Goal: Task Accomplishment & Management: Use online tool/utility

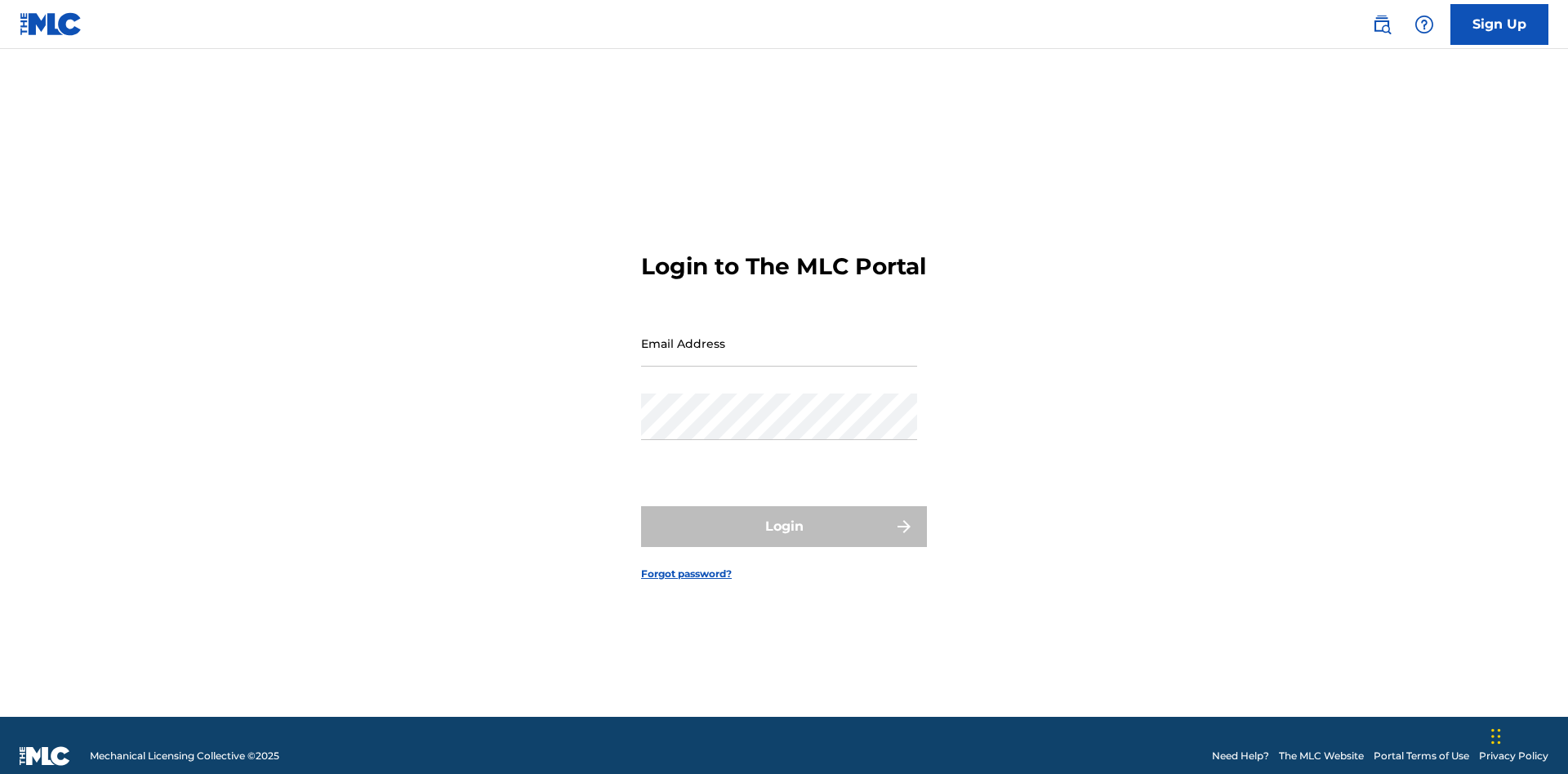
scroll to position [21, 0]
click at [779, 335] on input "Email Address" at bounding box center [779, 343] width 276 height 47
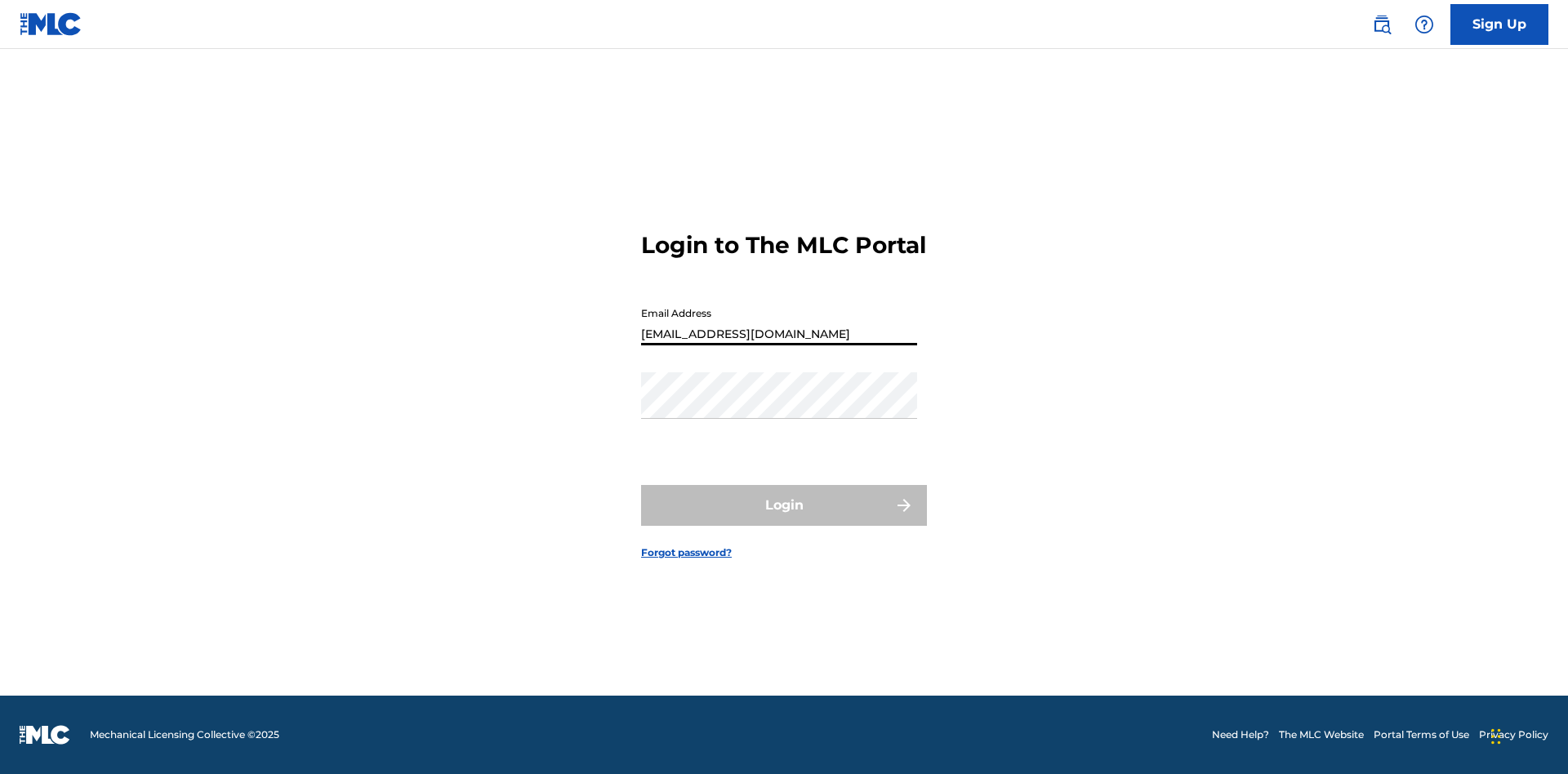
type input "[EMAIL_ADDRESS][DOMAIN_NAME]"
click at [784, 519] on button "Login" at bounding box center [784, 505] width 286 height 41
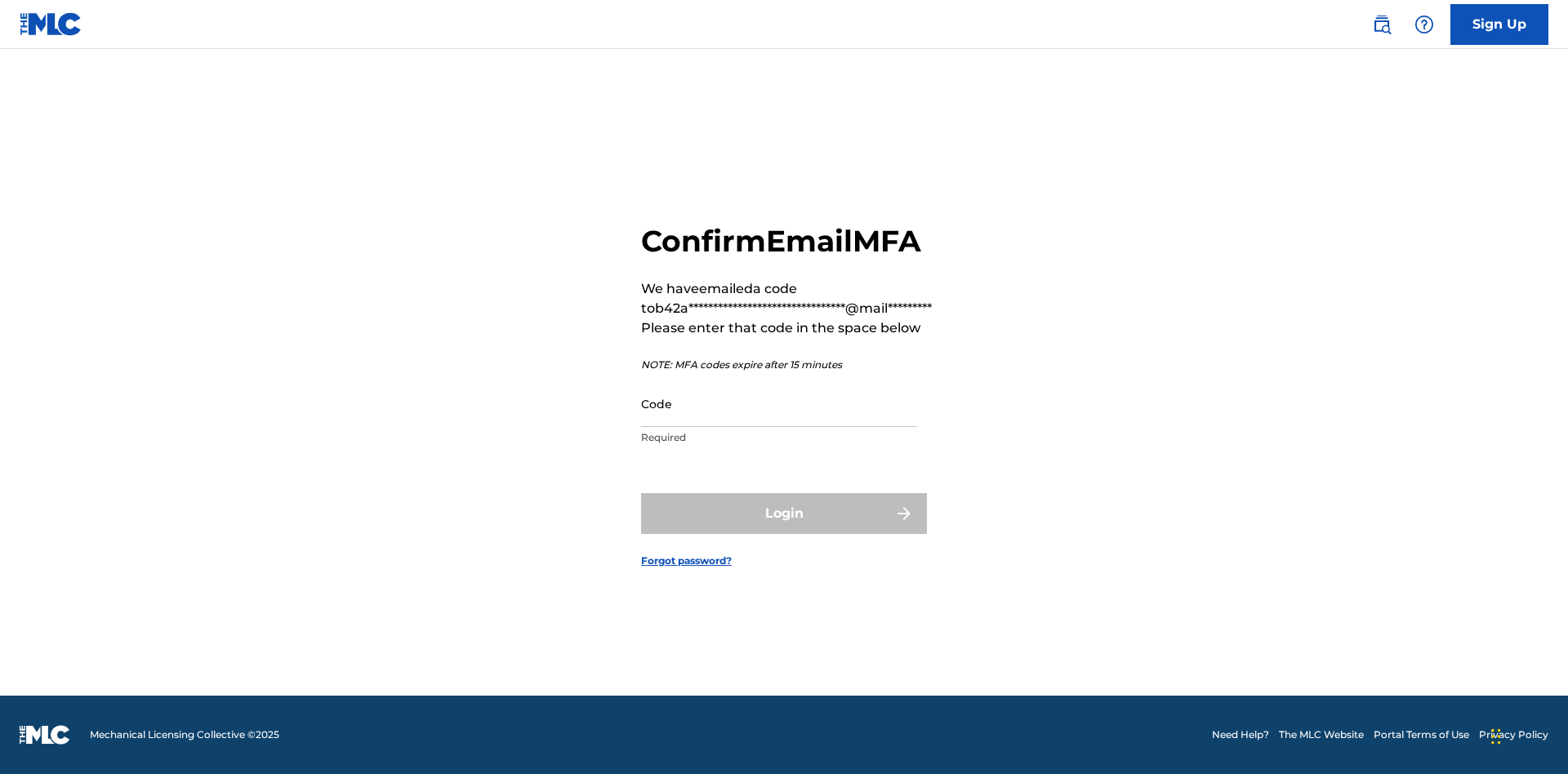
click at [779, 404] on input "Code" at bounding box center [779, 404] width 276 height 47
type input "019740"
click at [784, 513] on button "Login" at bounding box center [784, 513] width 286 height 41
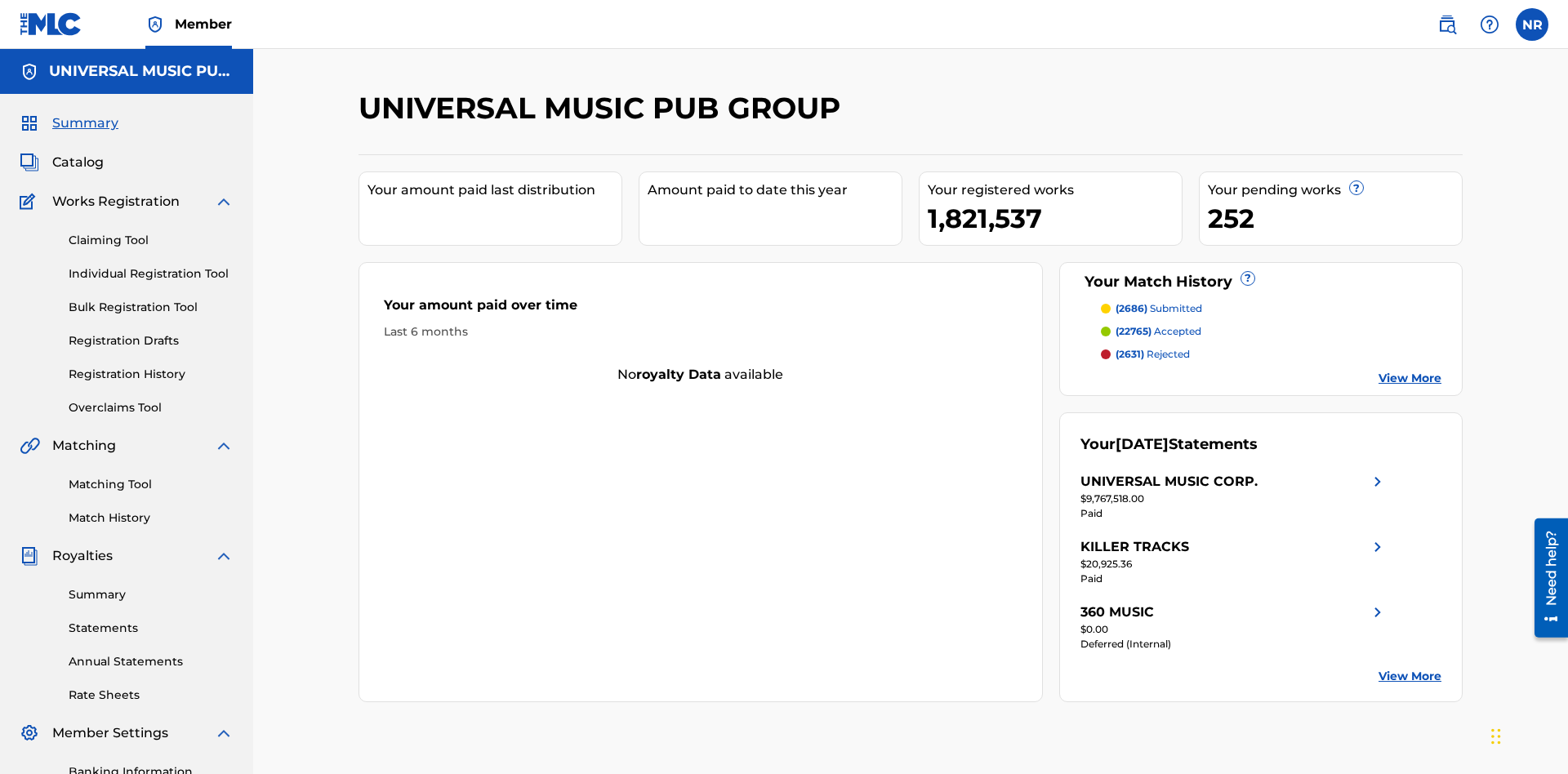
click at [151, 366] on link "Registration History" at bounding box center [151, 374] width 165 height 17
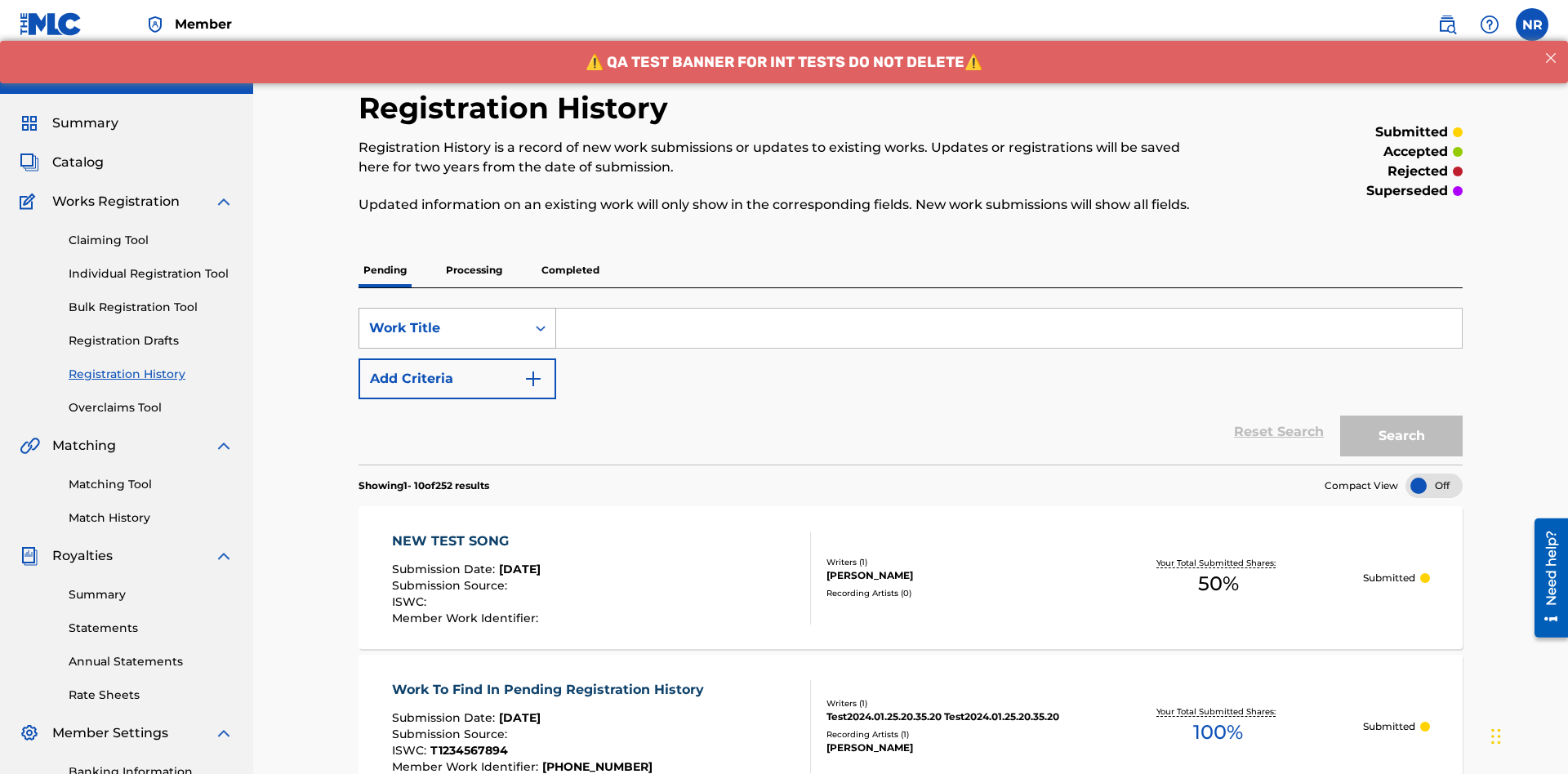
click at [443, 319] on div "Work Title" at bounding box center [443, 328] width 147 height 20
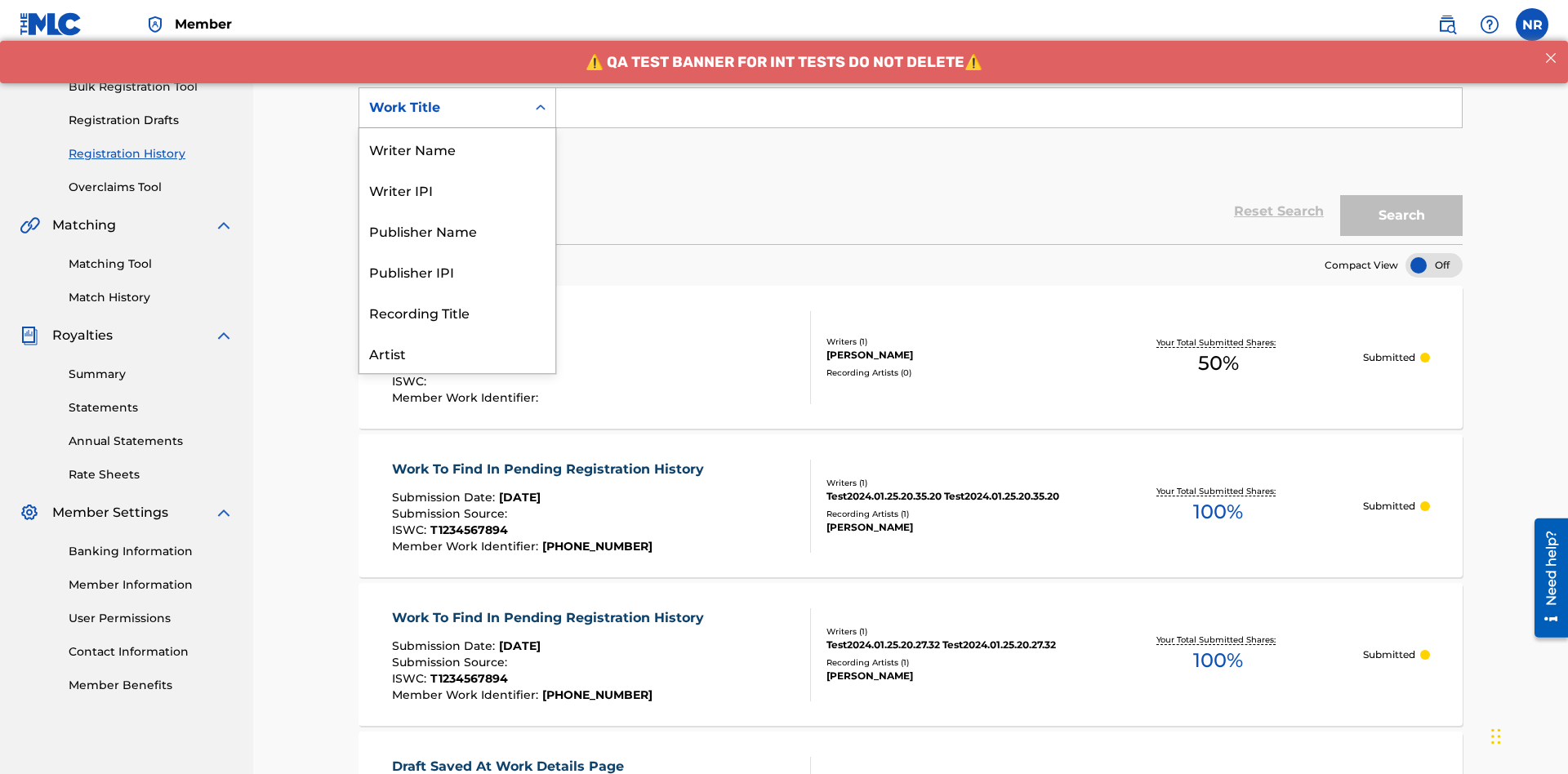
scroll to position [81, 0]
click at [457, 353] on div "Work Title" at bounding box center [457, 352] width 196 height 41
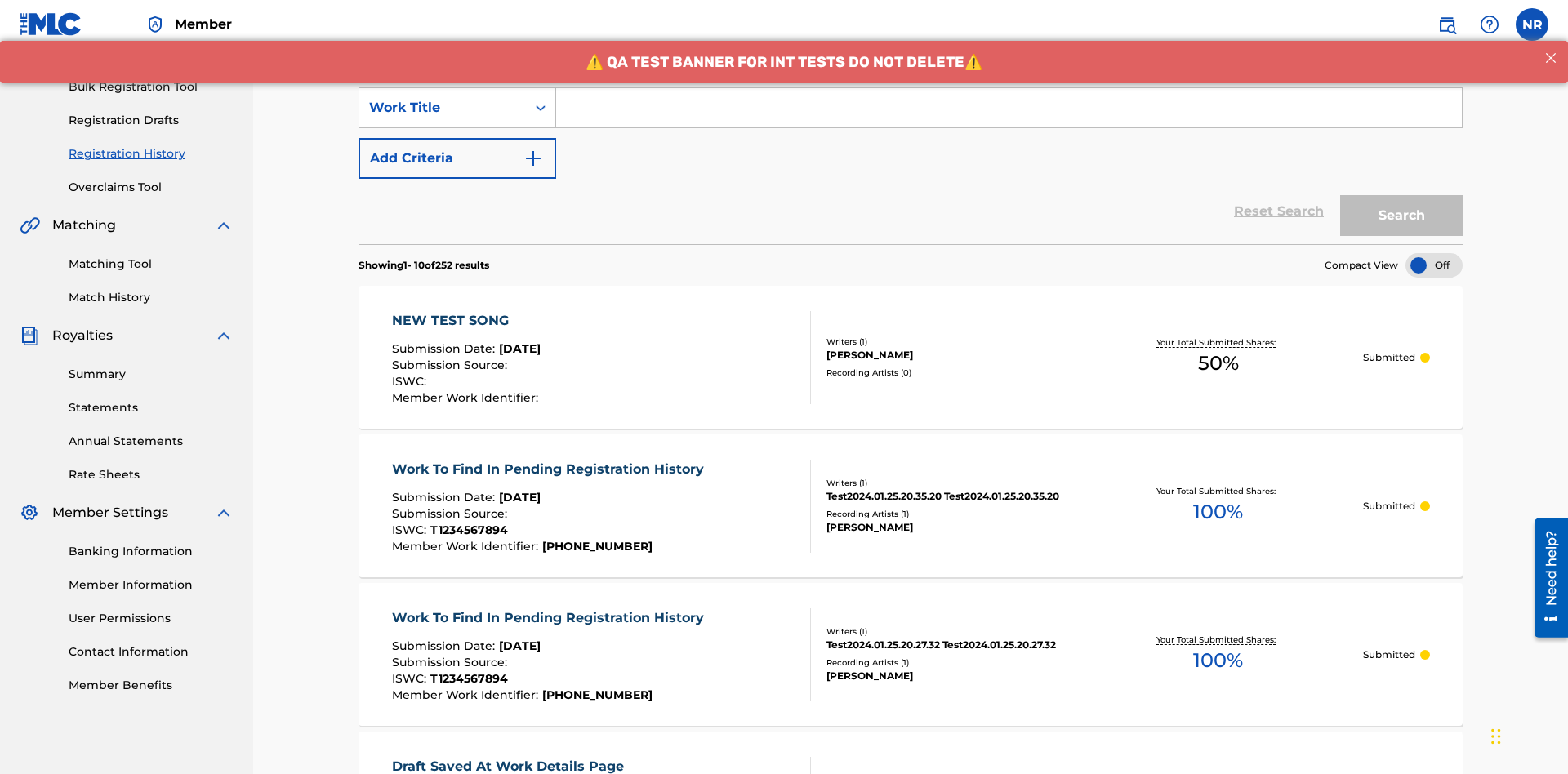
click at [457, 138] on button "Add Criteria" at bounding box center [457, 158] width 197 height 41
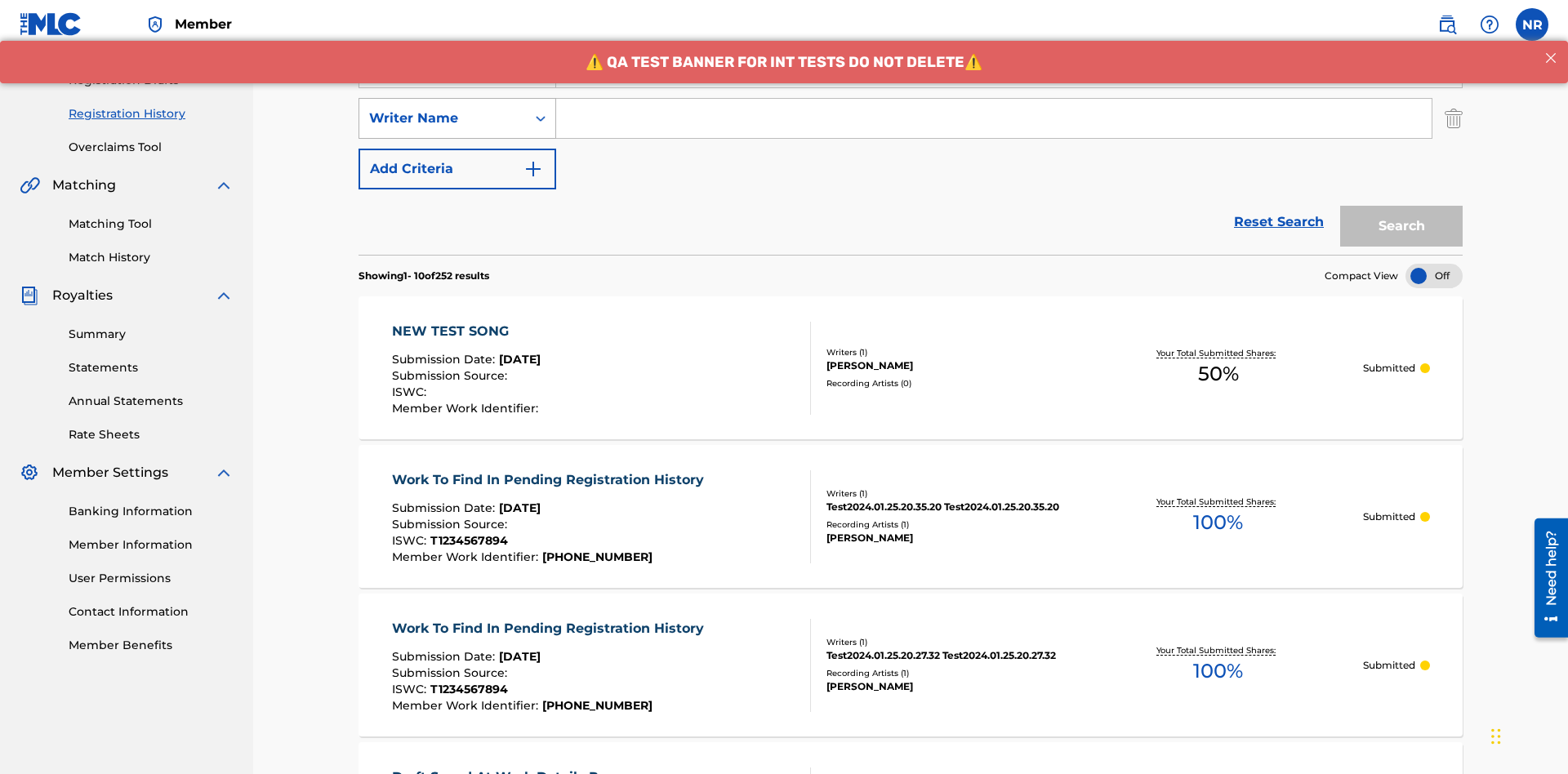
click at [443, 108] on div "Writer Name" at bounding box center [443, 118] width 147 height 20
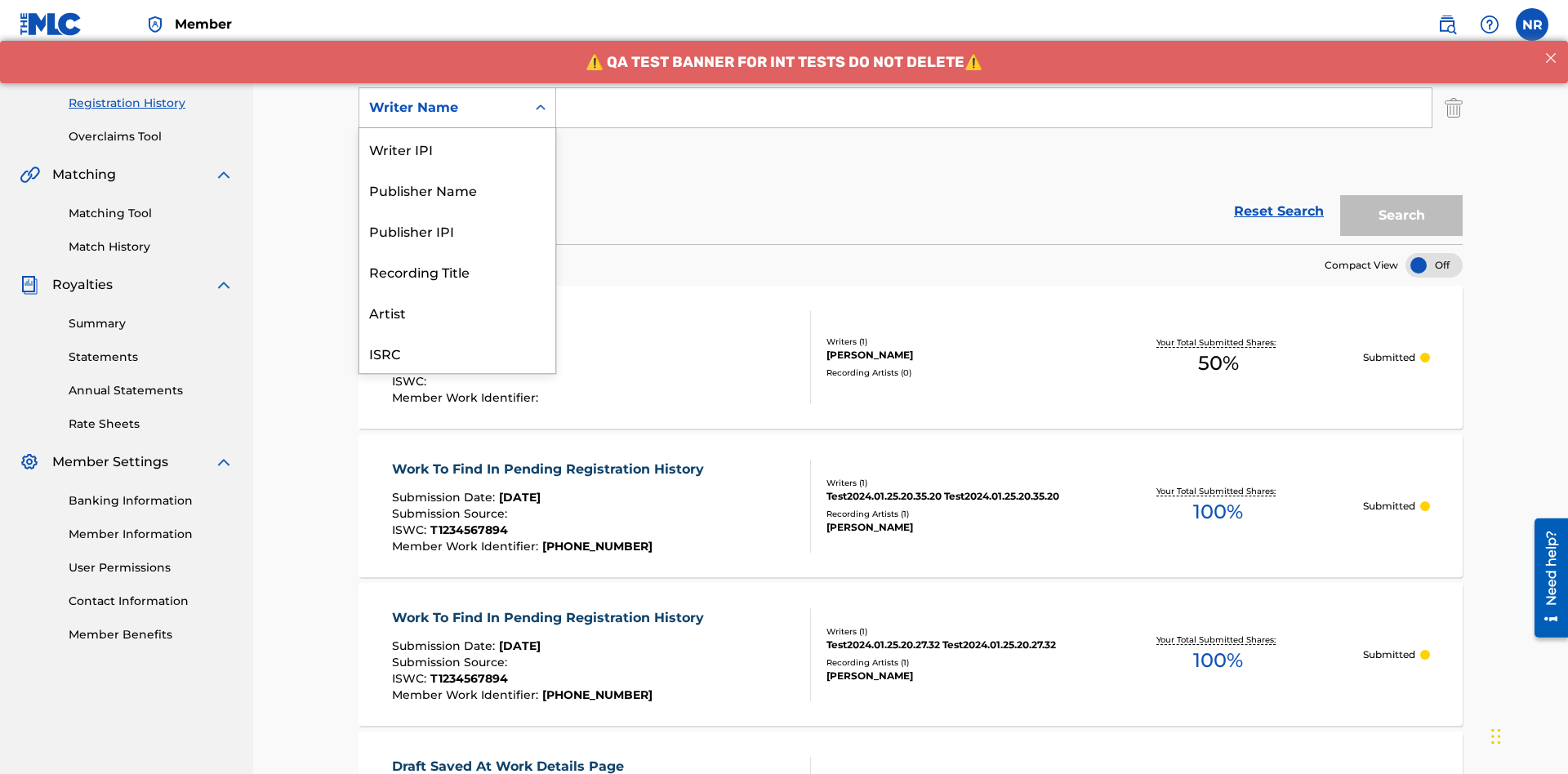
scroll to position [41, 0]
click at [457, 230] on div "Recording Title" at bounding box center [457, 230] width 196 height 41
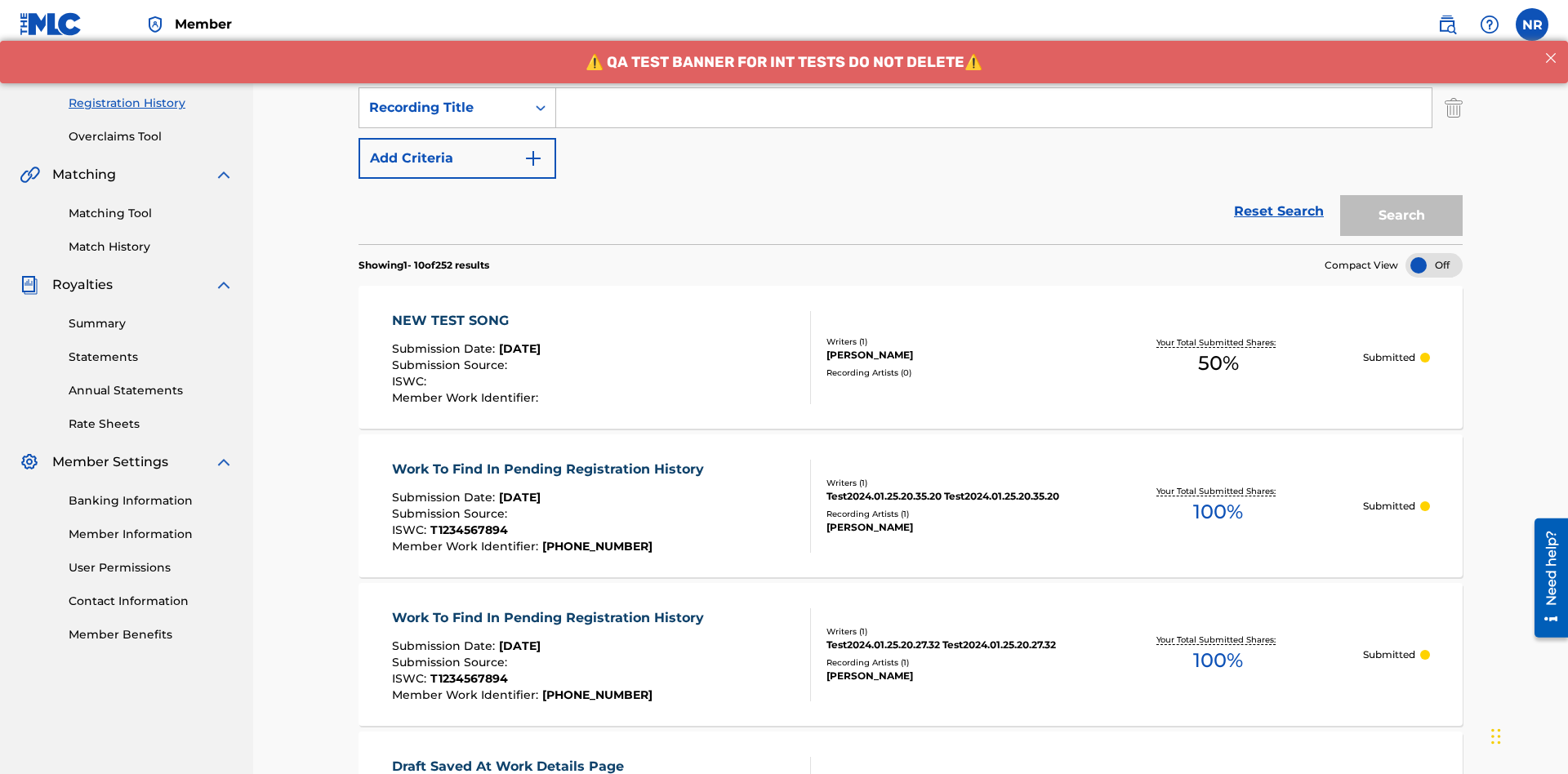
click at [457, 138] on button "Add Criteria" at bounding box center [457, 158] width 197 height 41
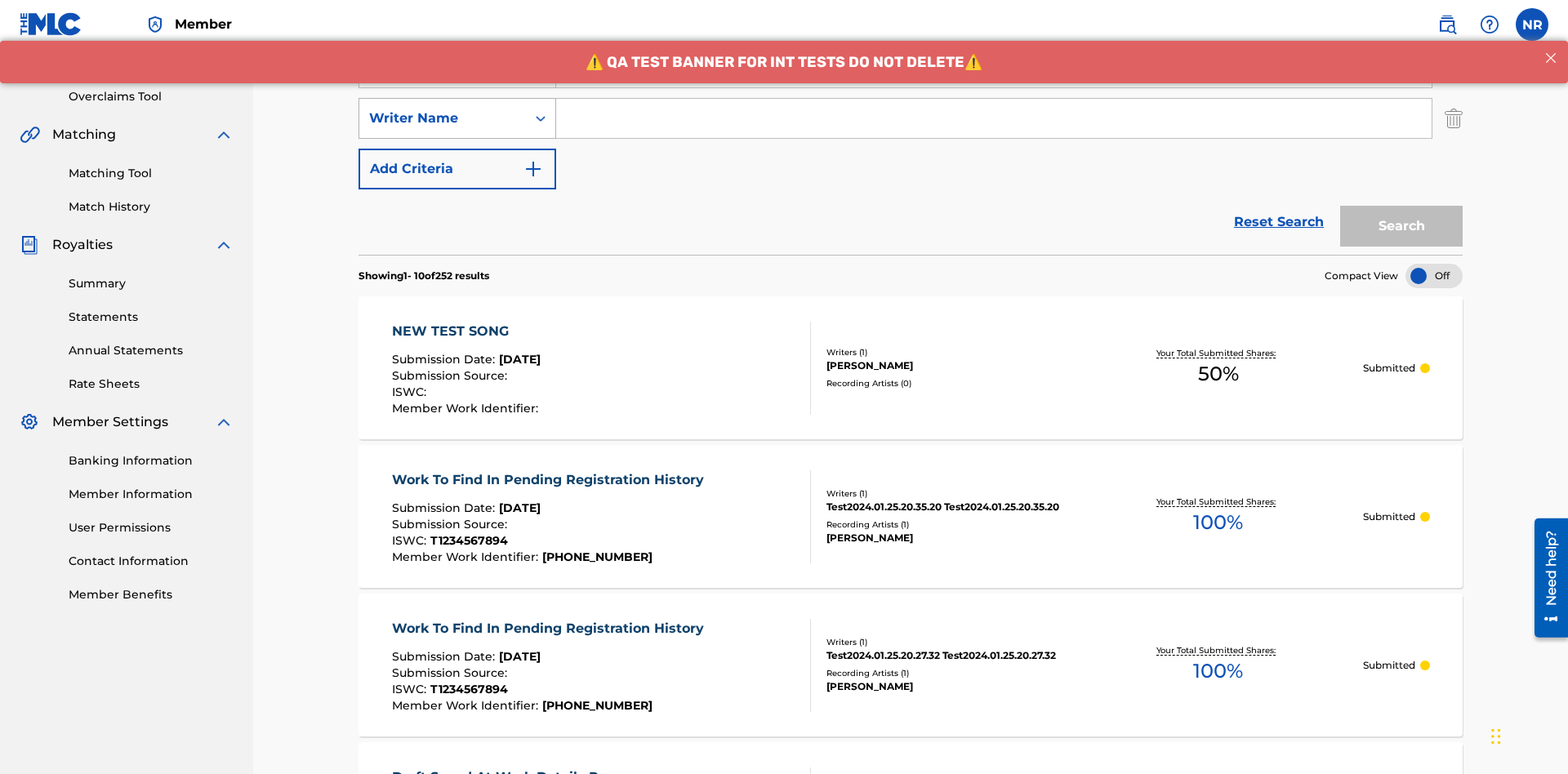
click at [443, 108] on div "Writer Name" at bounding box center [443, 118] width 147 height 20
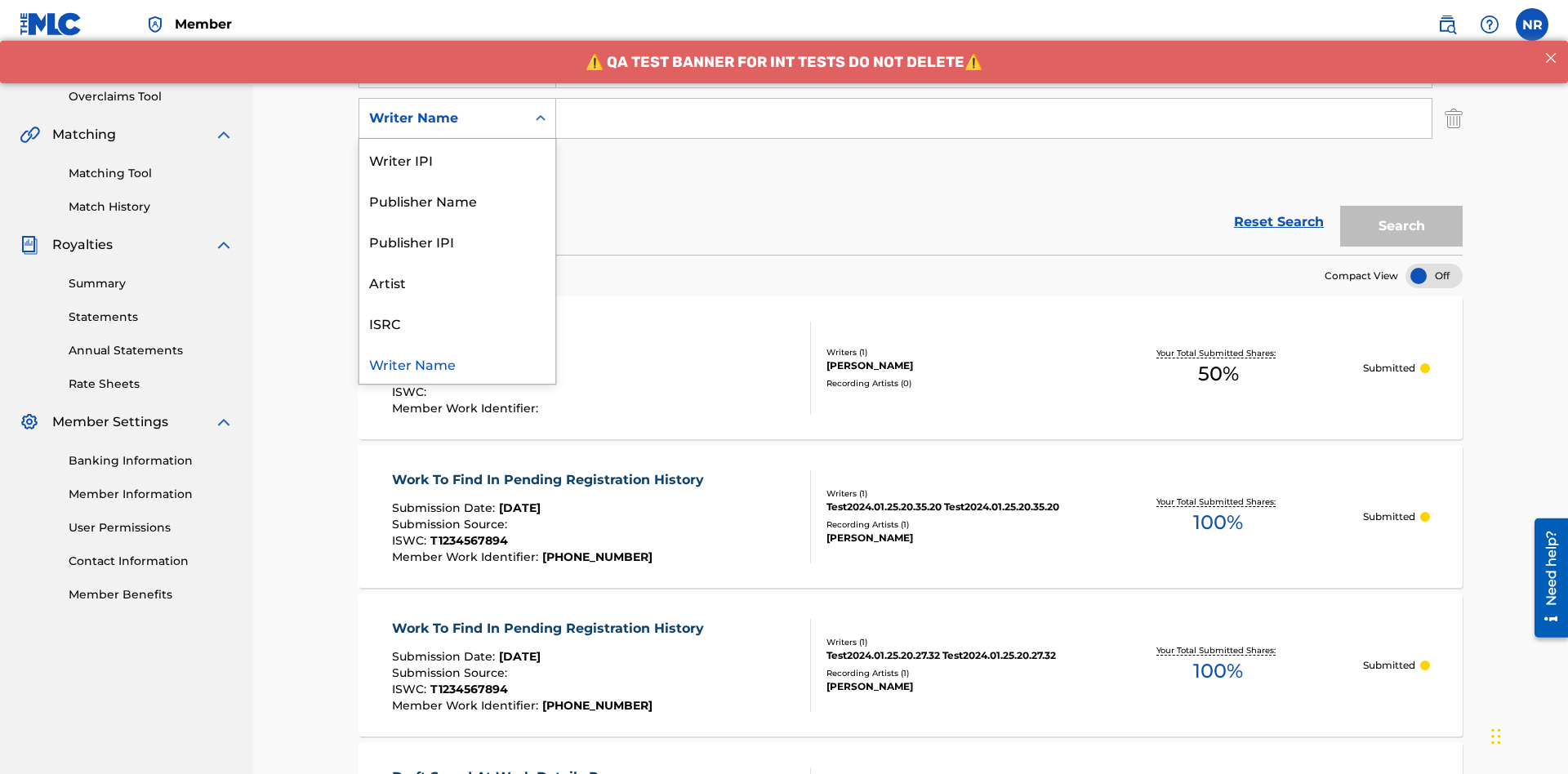
scroll to position [322, 0]
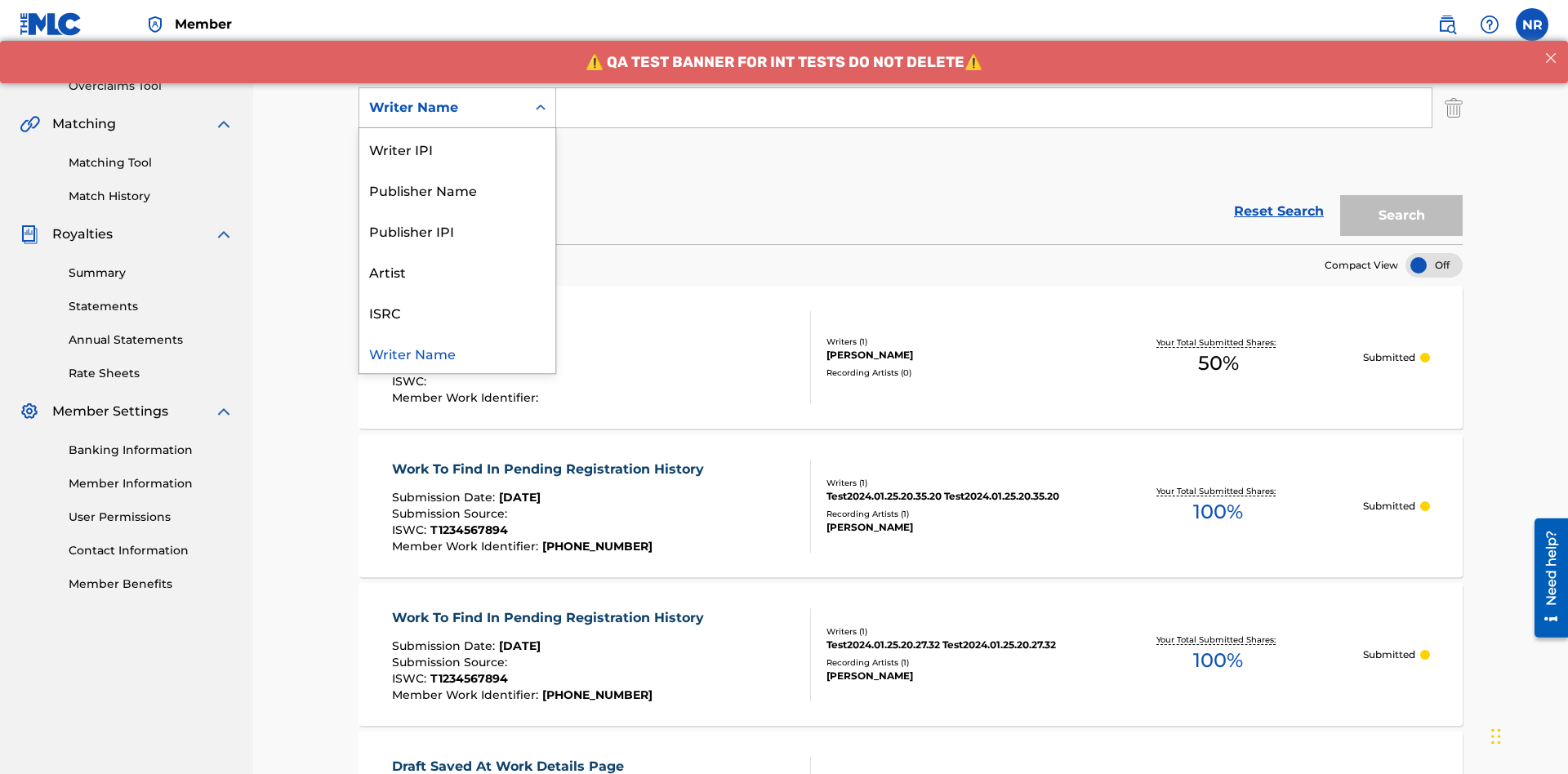
click at [457, 312] on div "ISRC" at bounding box center [457, 312] width 196 height 41
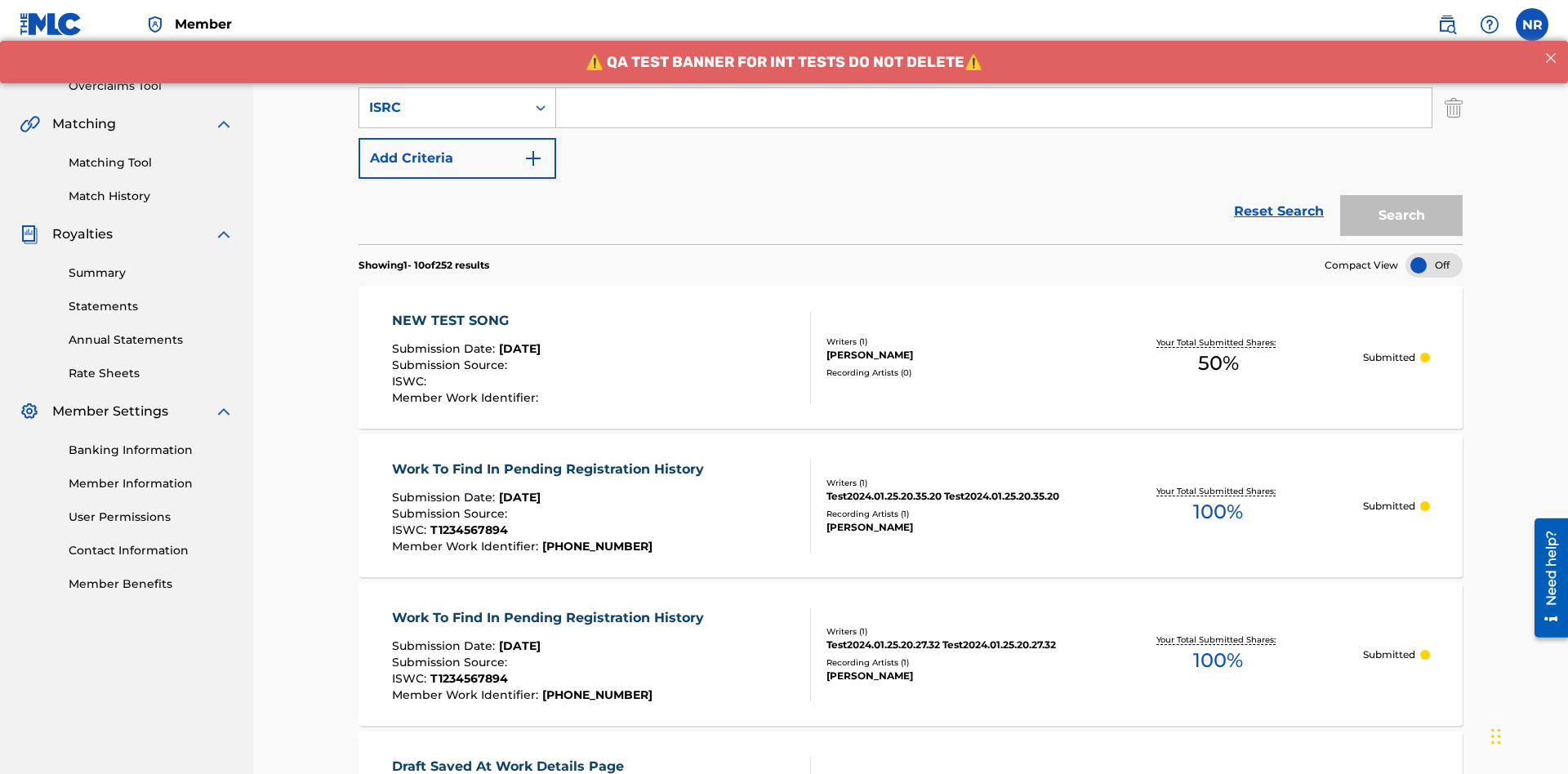
click at [457, 138] on button "Add Criteria" at bounding box center [457, 158] width 197 height 41
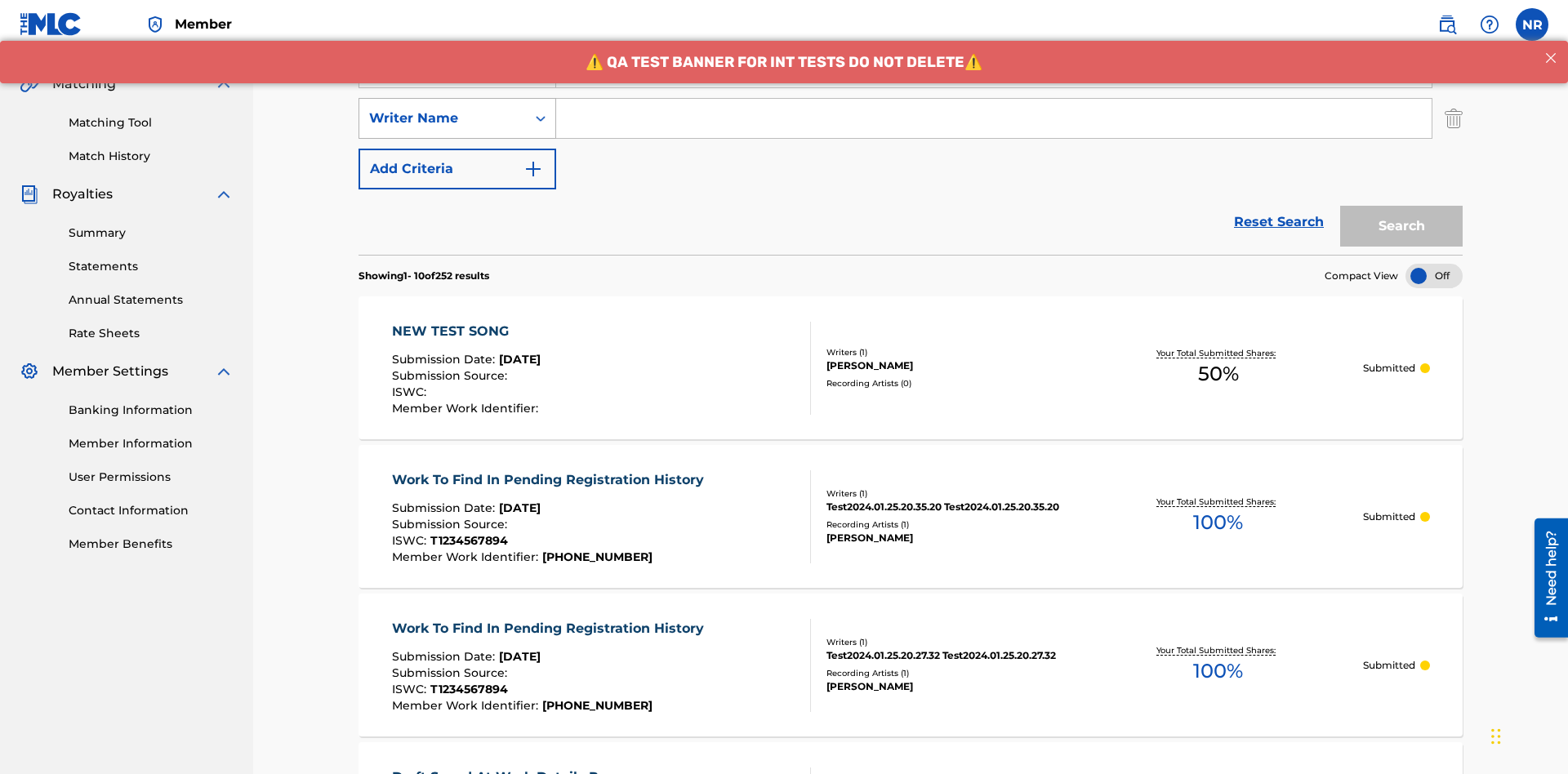
click at [443, 108] on div "Writer Name" at bounding box center [443, 118] width 147 height 20
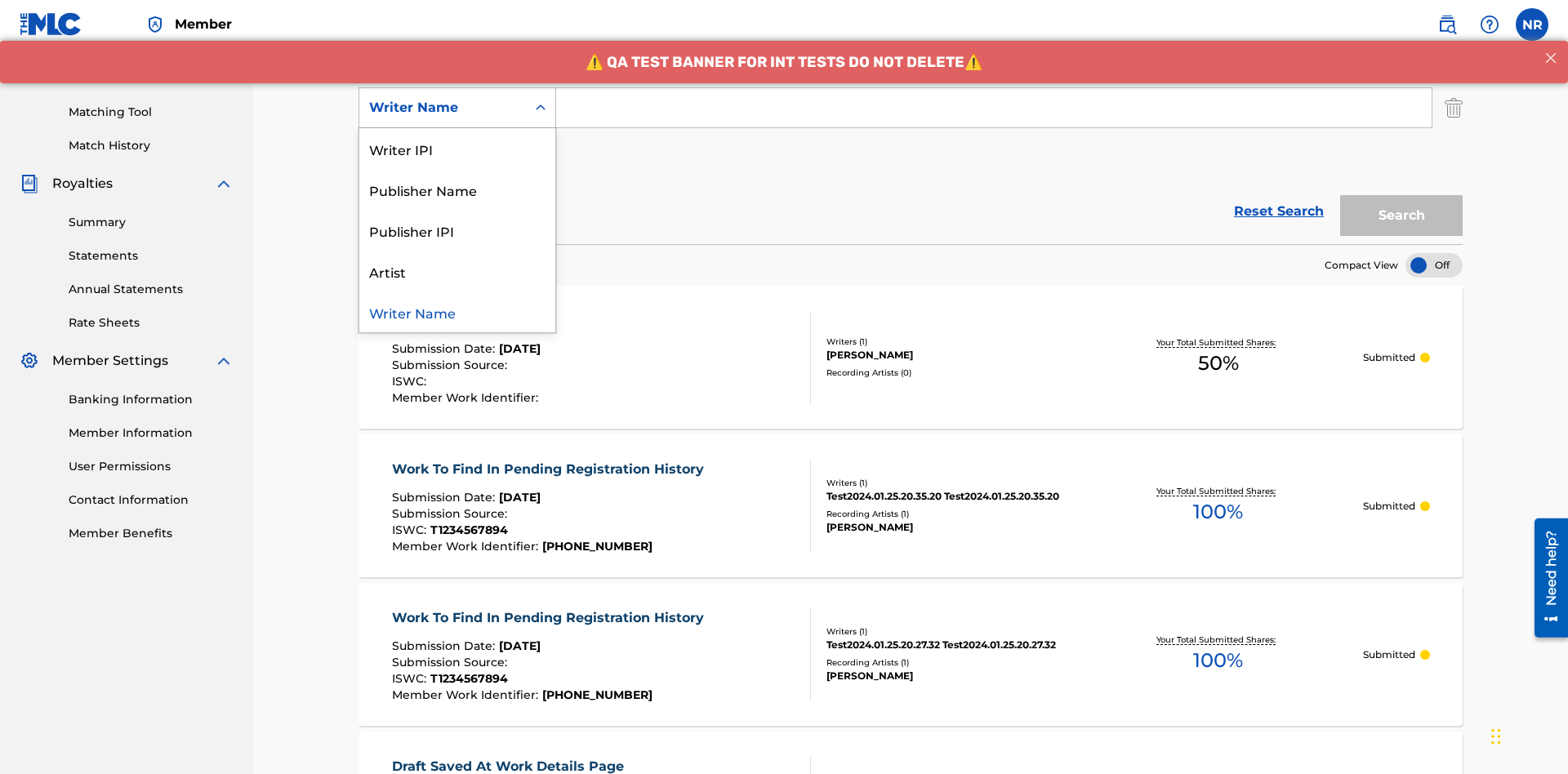
click at [457, 312] on div "Writer Name" at bounding box center [457, 312] width 196 height 41
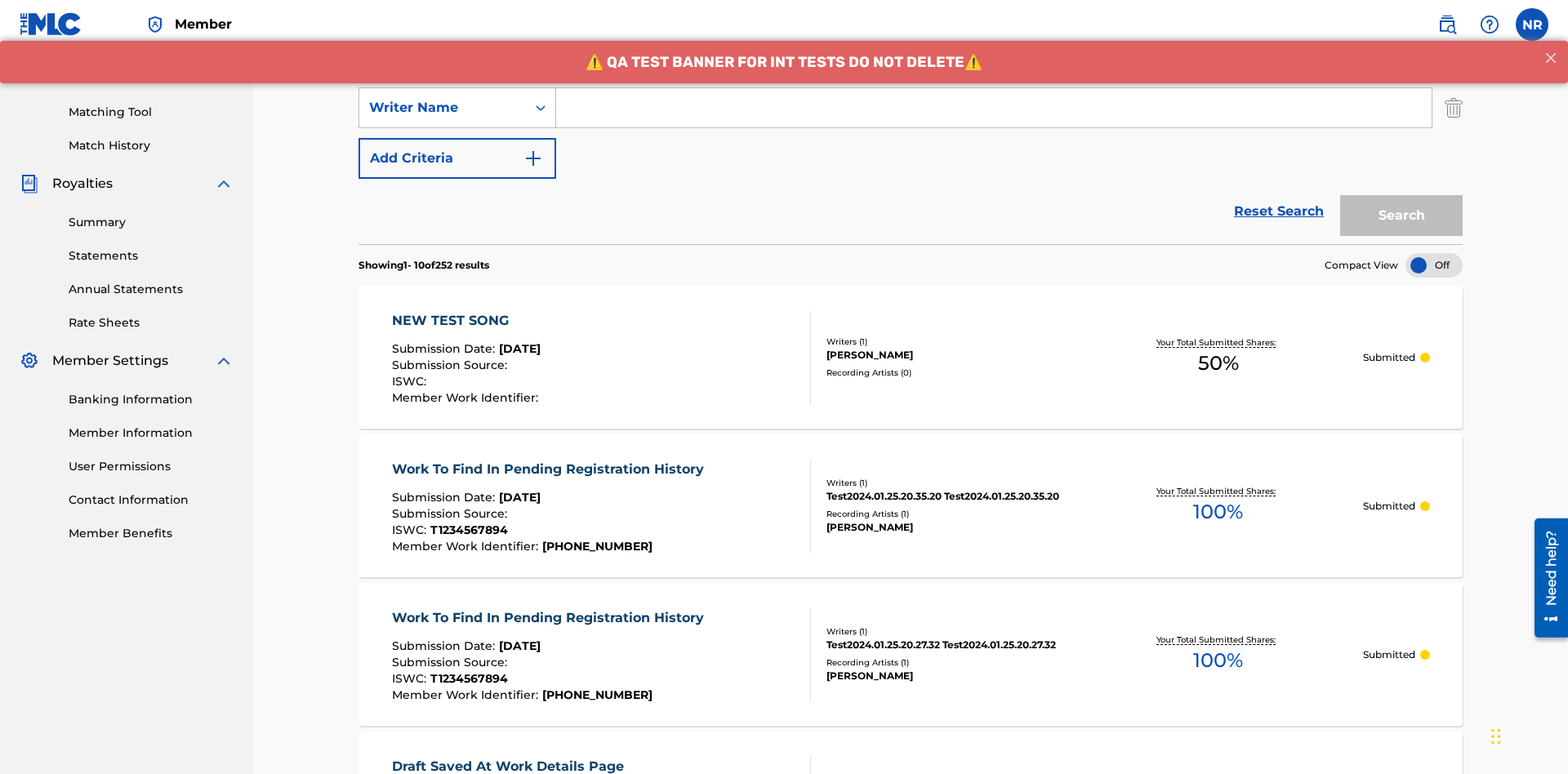
click at [457, 138] on button "Add Criteria" at bounding box center [457, 158] width 197 height 41
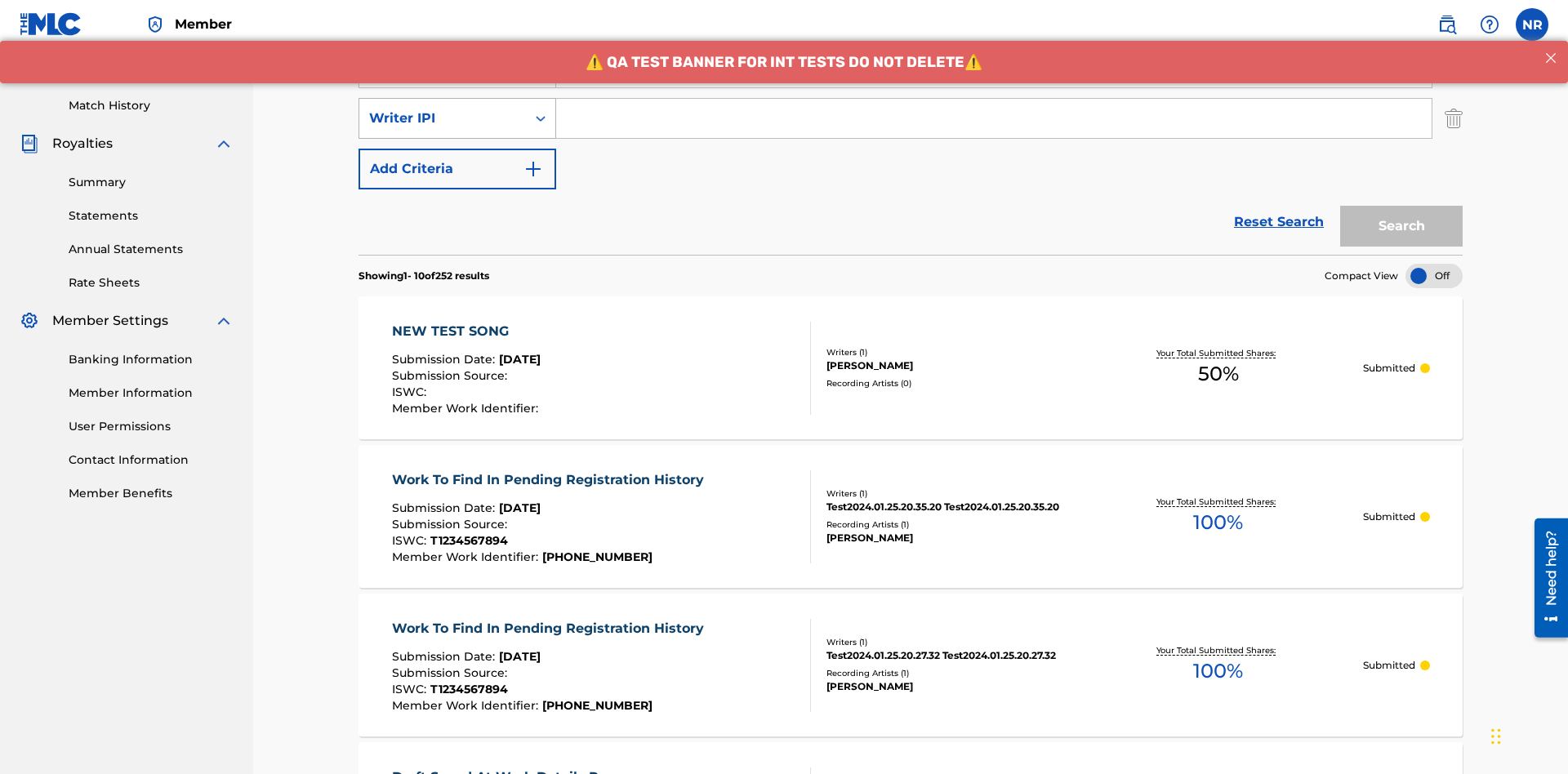
click at [443, 108] on div "Writer IPI" at bounding box center [443, 118] width 147 height 20
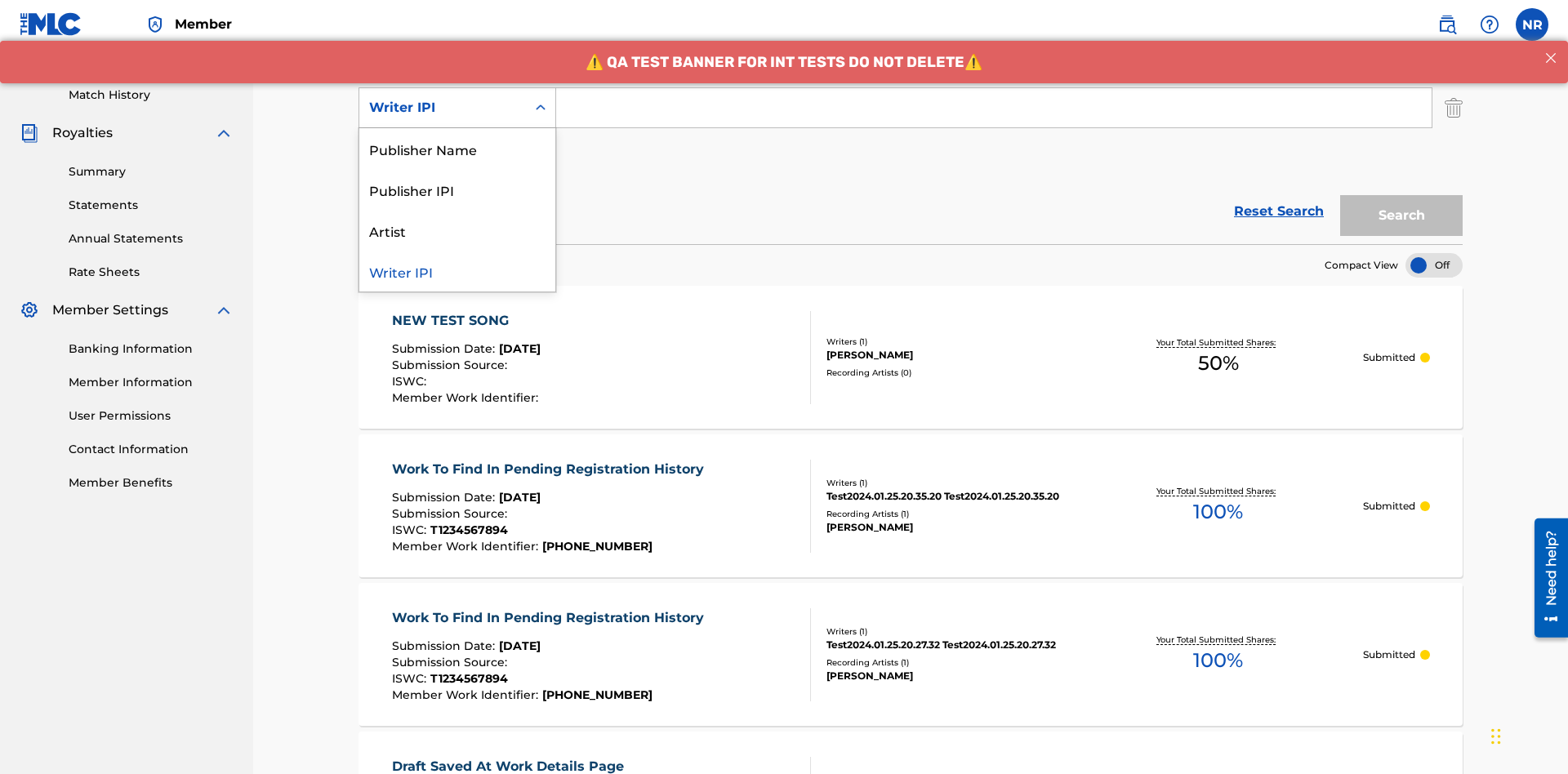
click at [457, 149] on div "Publisher Name" at bounding box center [457, 148] width 196 height 41
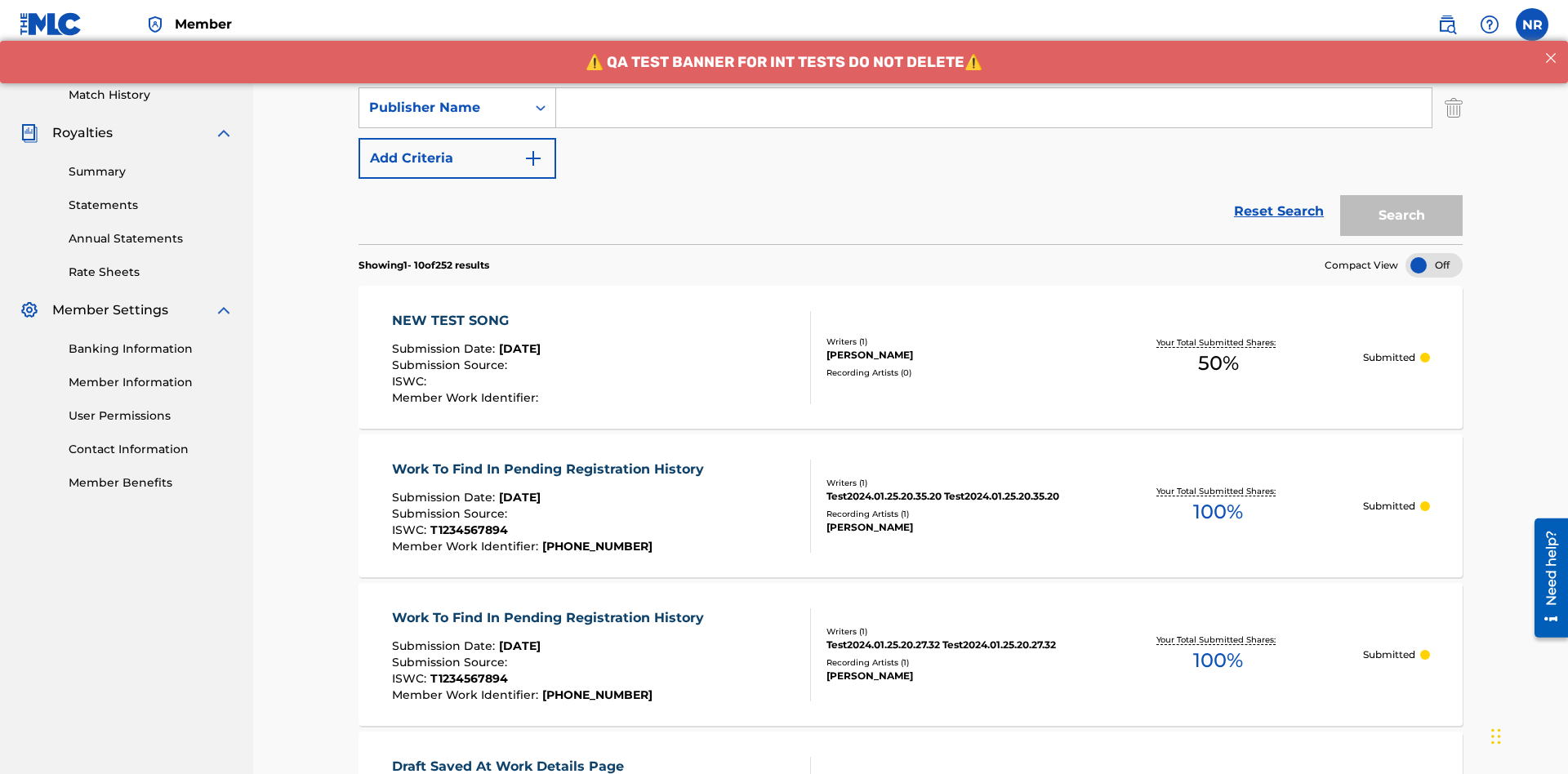
click at [457, 138] on button "Add Criteria" at bounding box center [457, 158] width 197 height 41
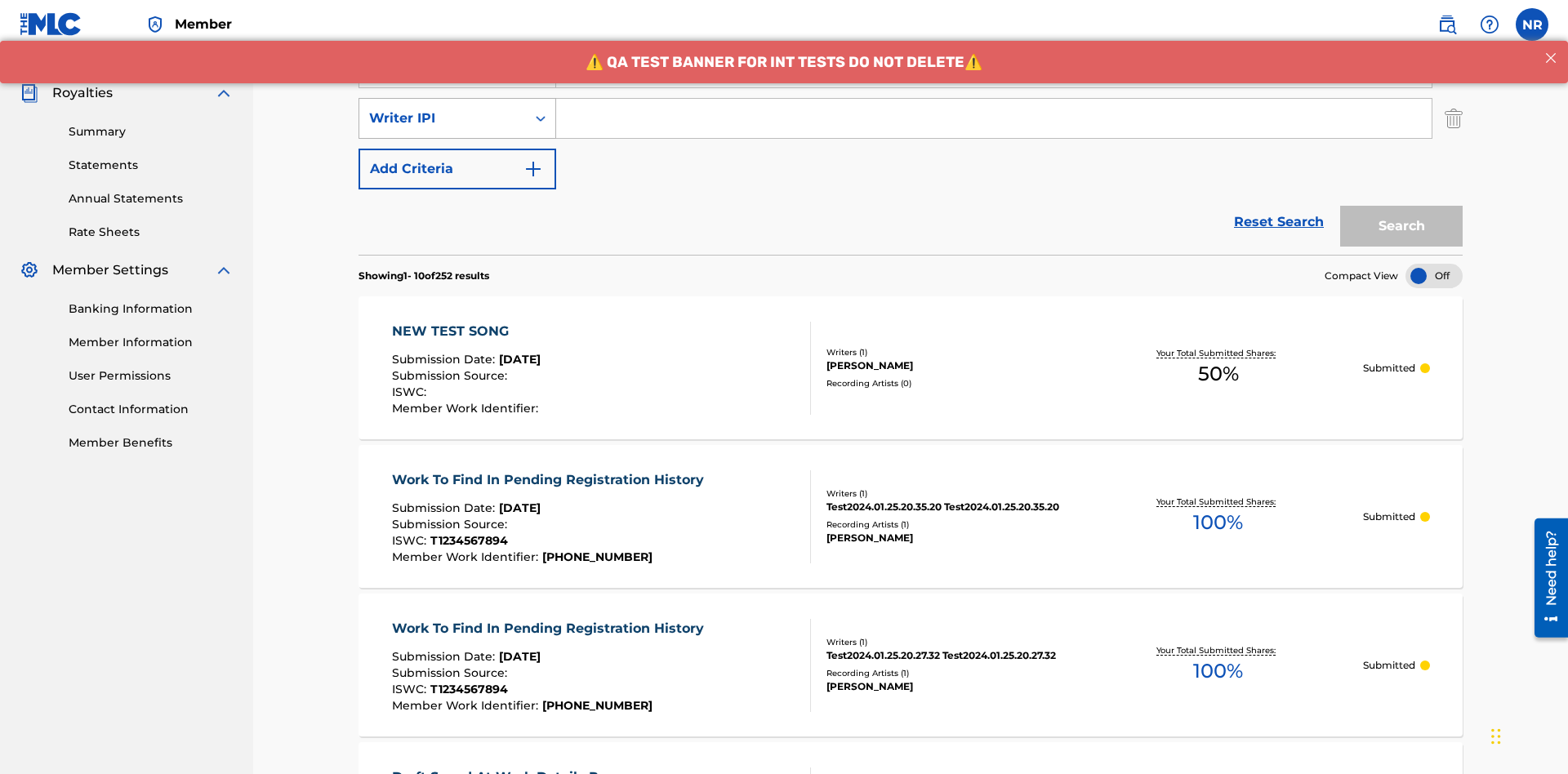
click at [443, 108] on div "Writer IPI" at bounding box center [443, 118] width 147 height 20
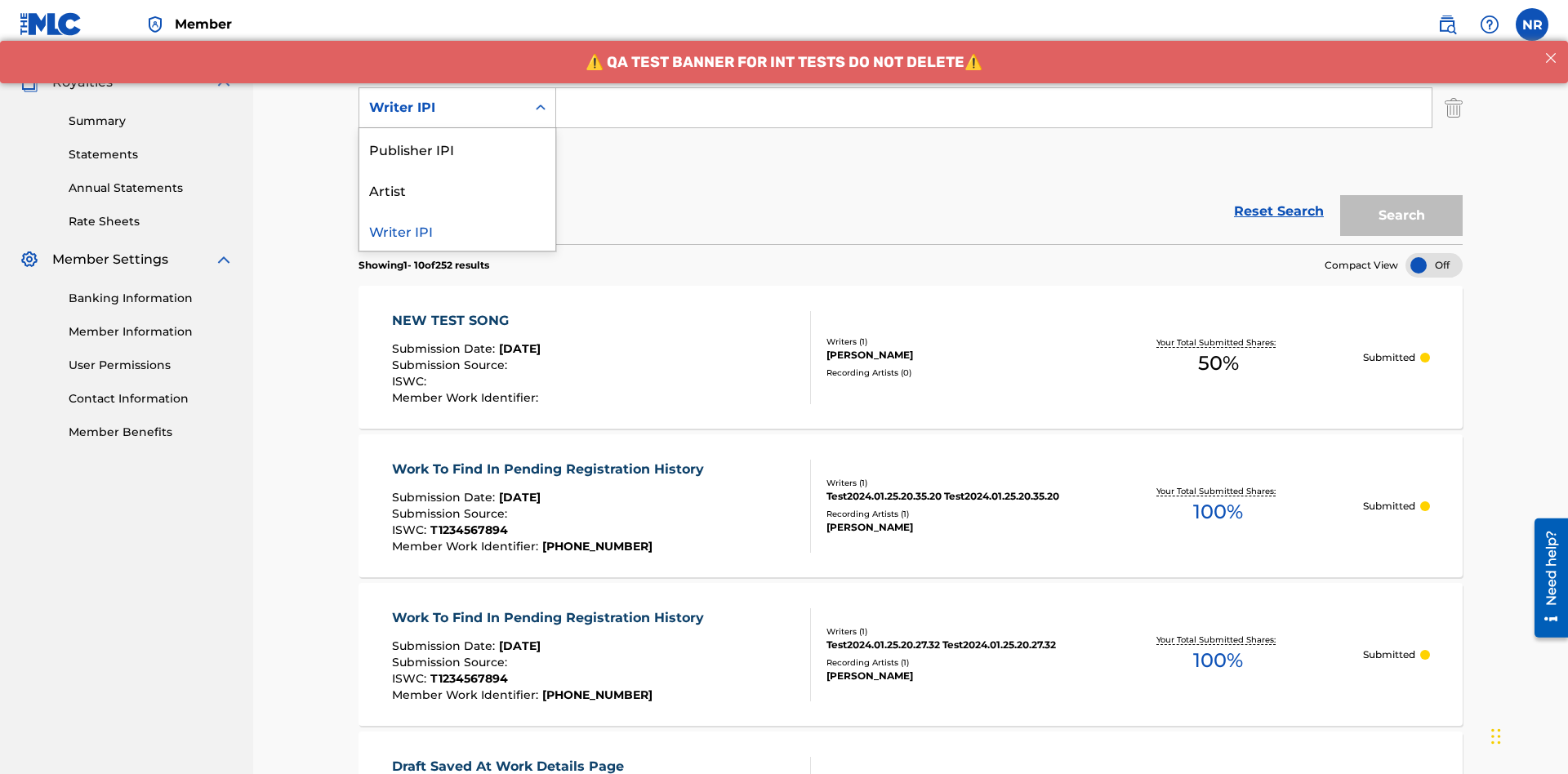
click at [457, 149] on div "Publisher IPI" at bounding box center [457, 148] width 196 height 41
click at [457, 138] on button "Add Criteria" at bounding box center [457, 158] width 197 height 41
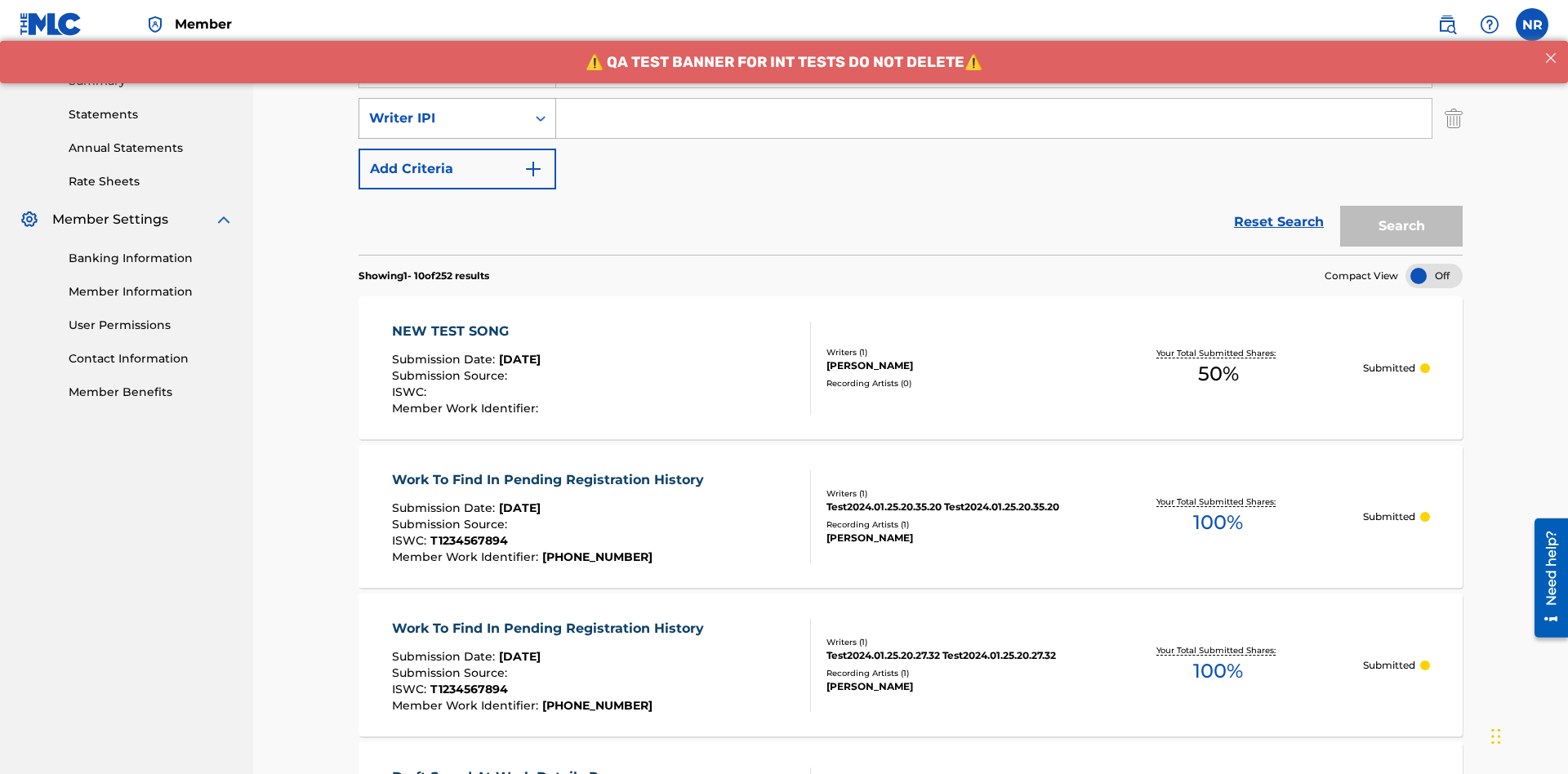
click at [443, 108] on div "Writer IPI" at bounding box center [443, 118] width 147 height 20
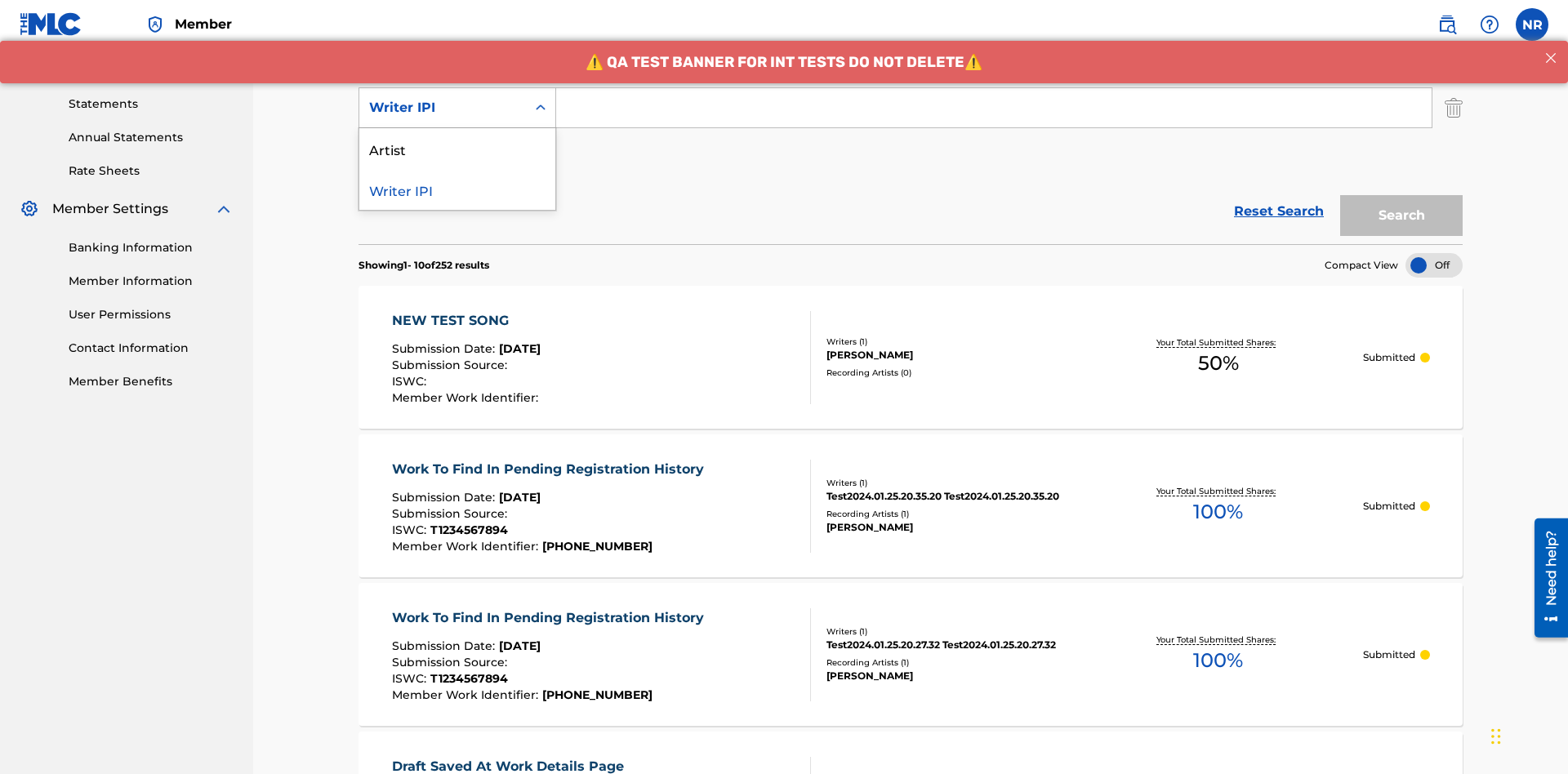
click at [457, 149] on div "Artist" at bounding box center [457, 148] width 196 height 41
click at [457, 138] on button "Add Criteria" at bounding box center [457, 158] width 197 height 41
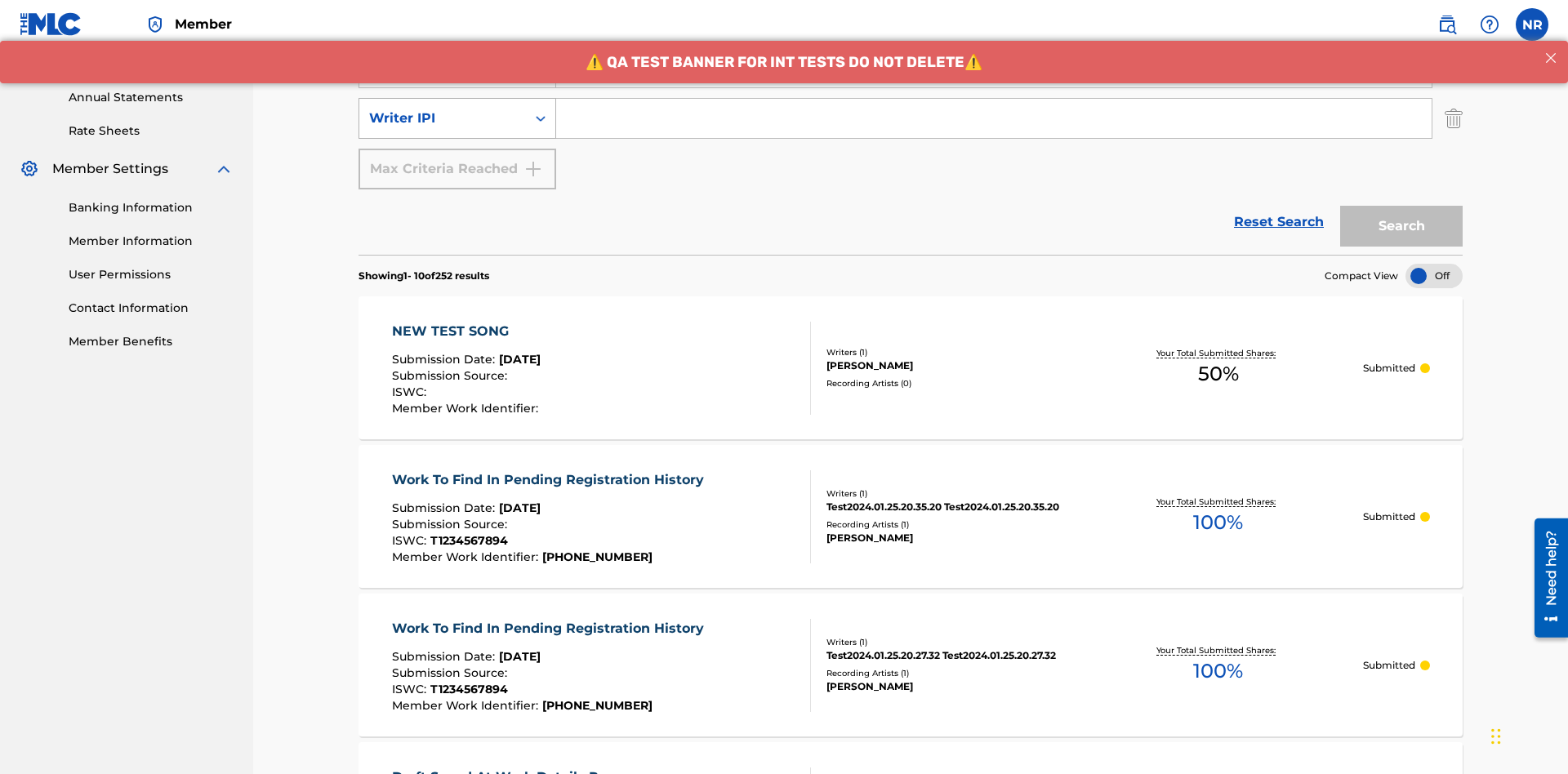
click at [443, 108] on div "Writer IPI" at bounding box center [443, 118] width 147 height 20
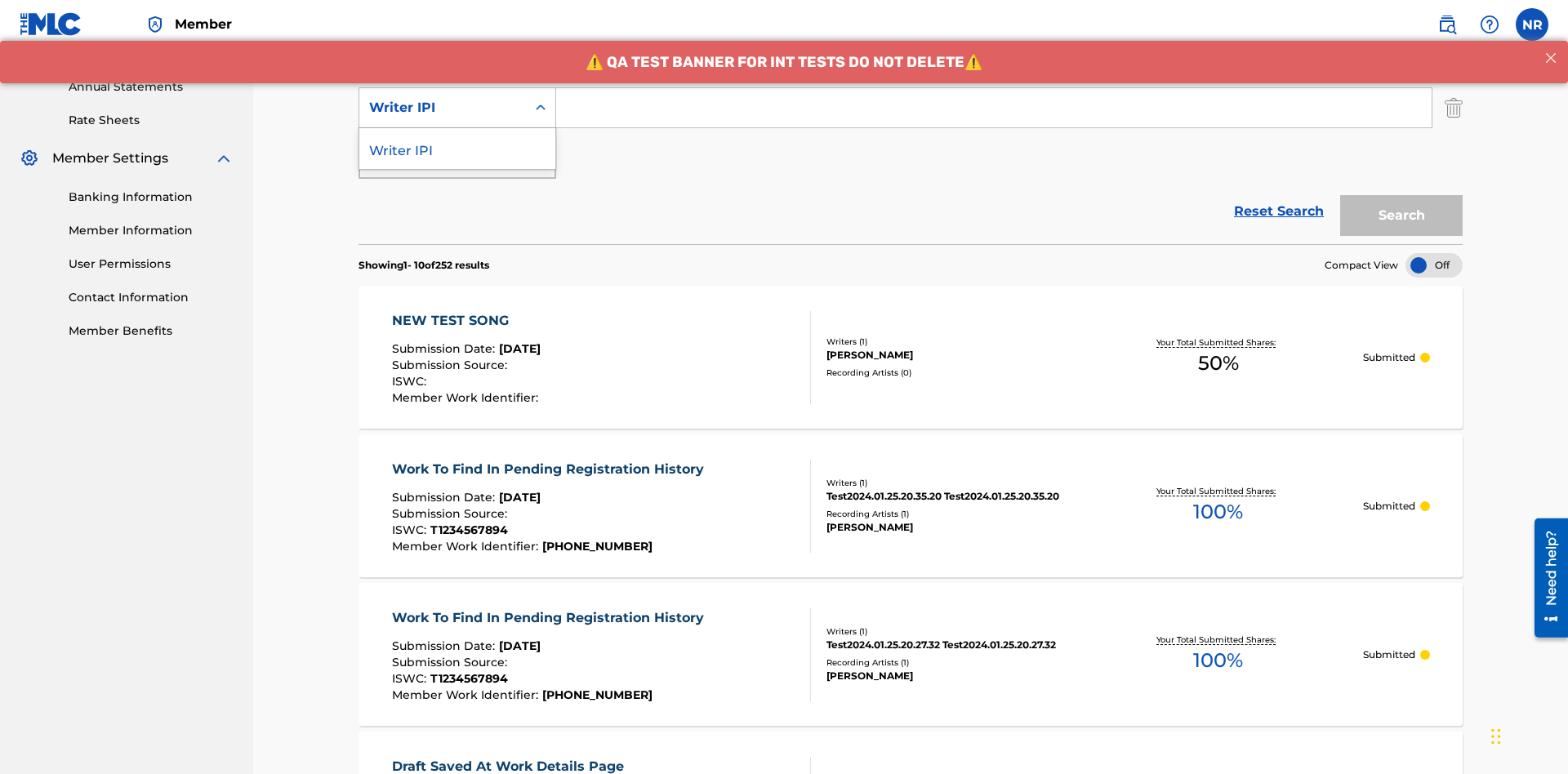
click at [457, 149] on div "Writer IPI" at bounding box center [457, 148] width 196 height 41
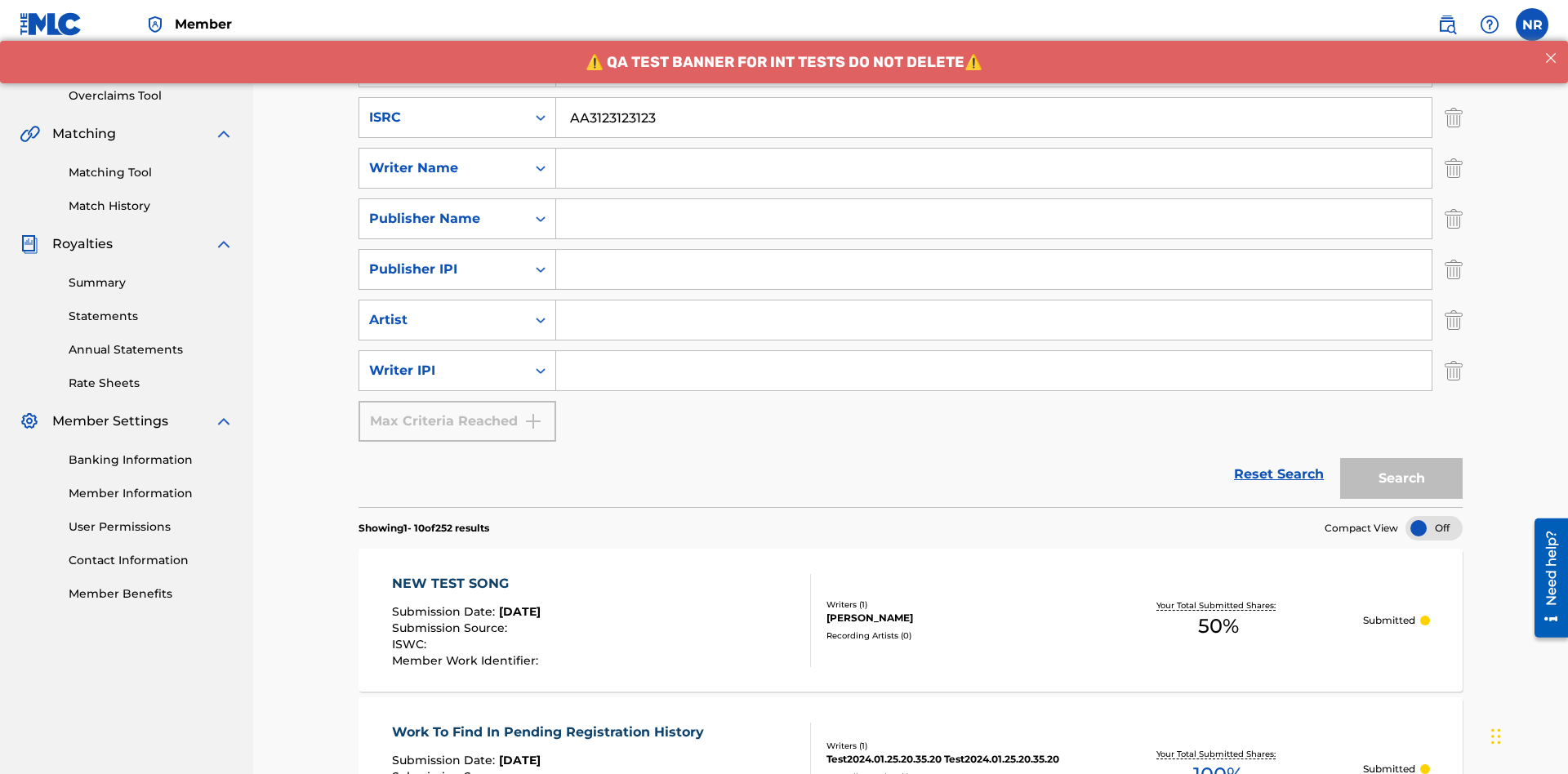
type input "AA3123123123"
click at [1008, 36] on input "Search Form" at bounding box center [1009, 17] width 906 height 40
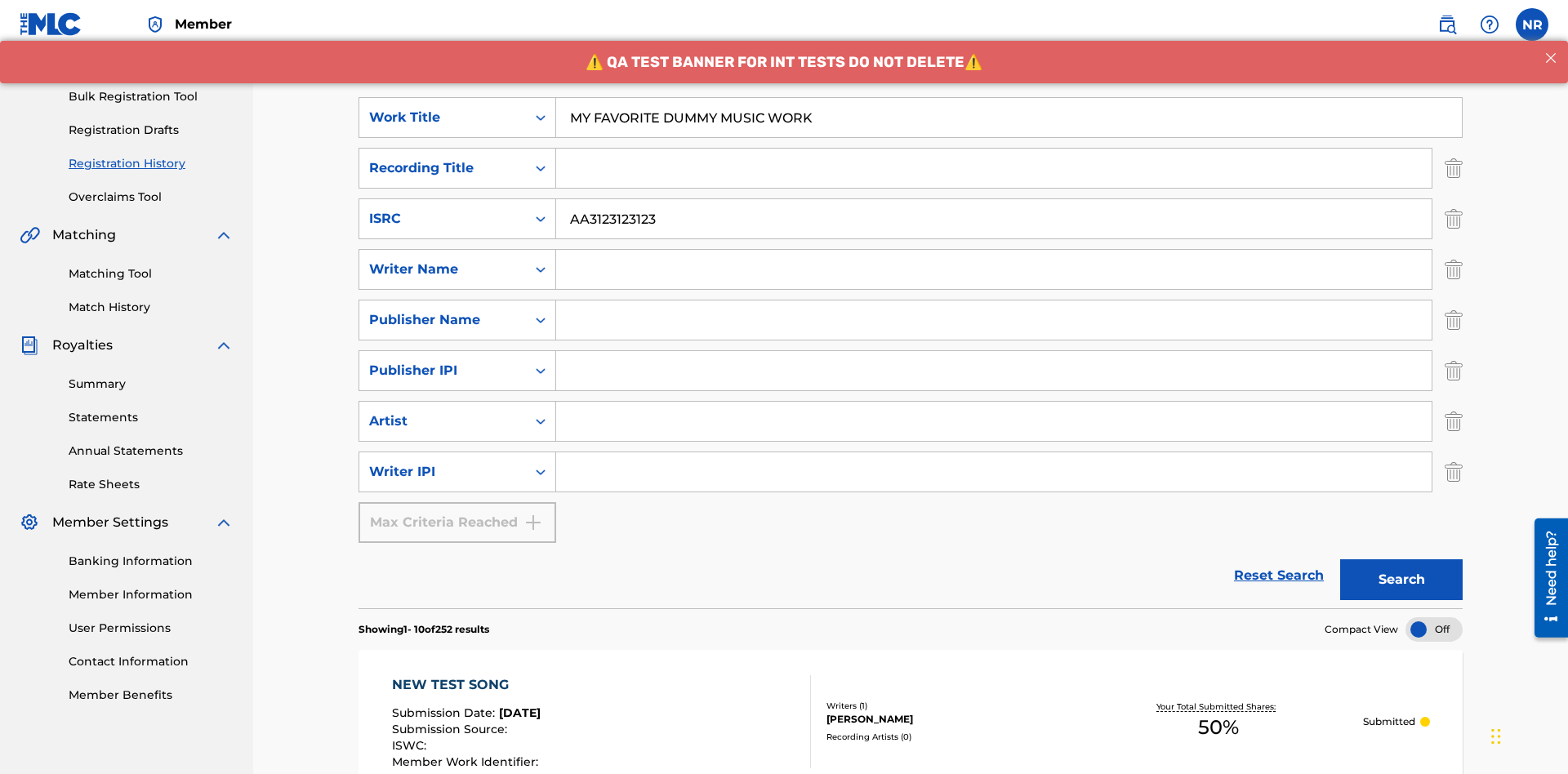
type input "MY FAVORITE DUMMY MUSIC WORK"
click at [994, 250] on input "Search Form" at bounding box center [994, 270] width 875 height 40
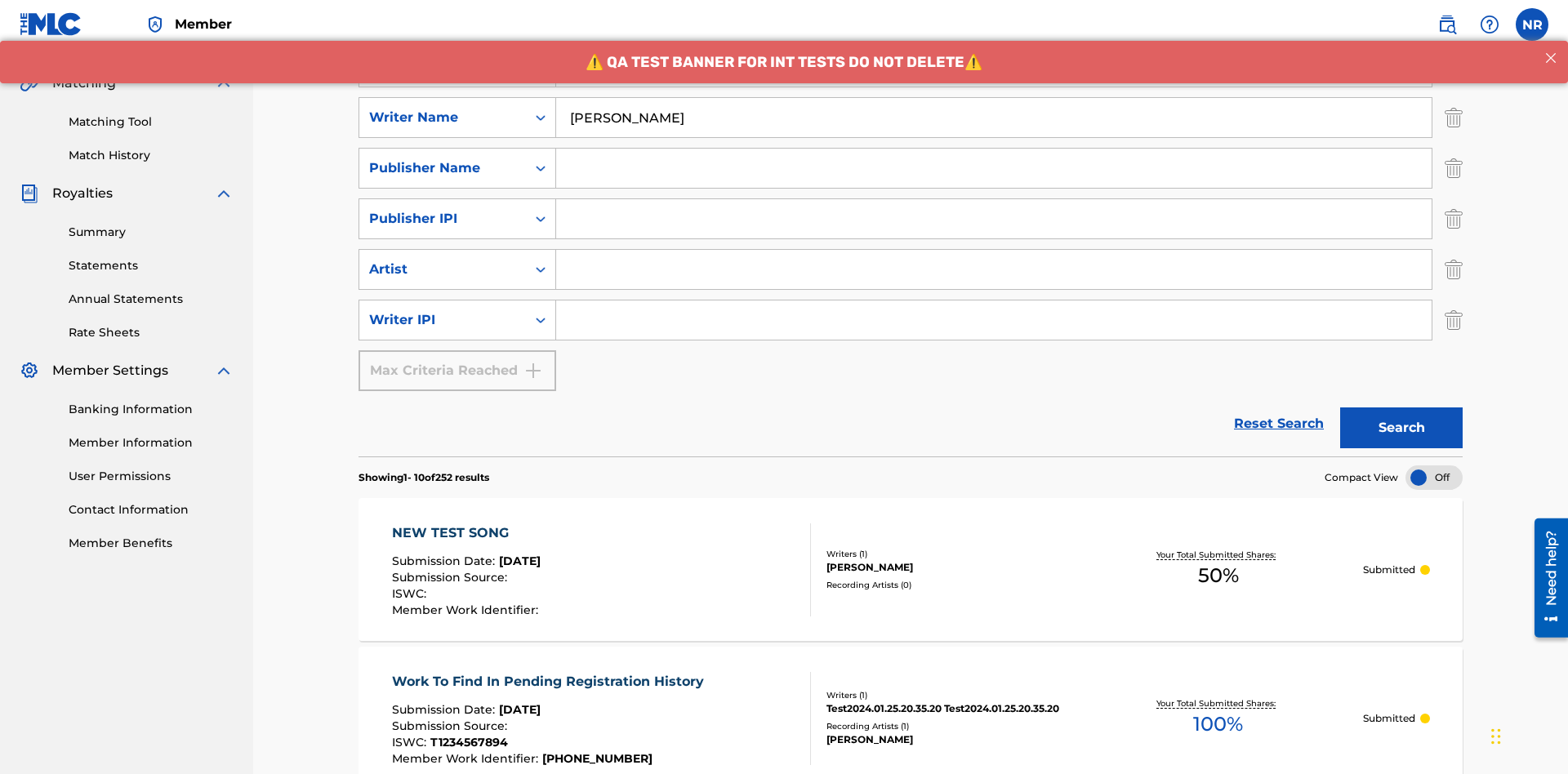
type input "[PERSON_NAME]"
click at [994, 301] on input "Search Form" at bounding box center [994, 321] width 875 height 40
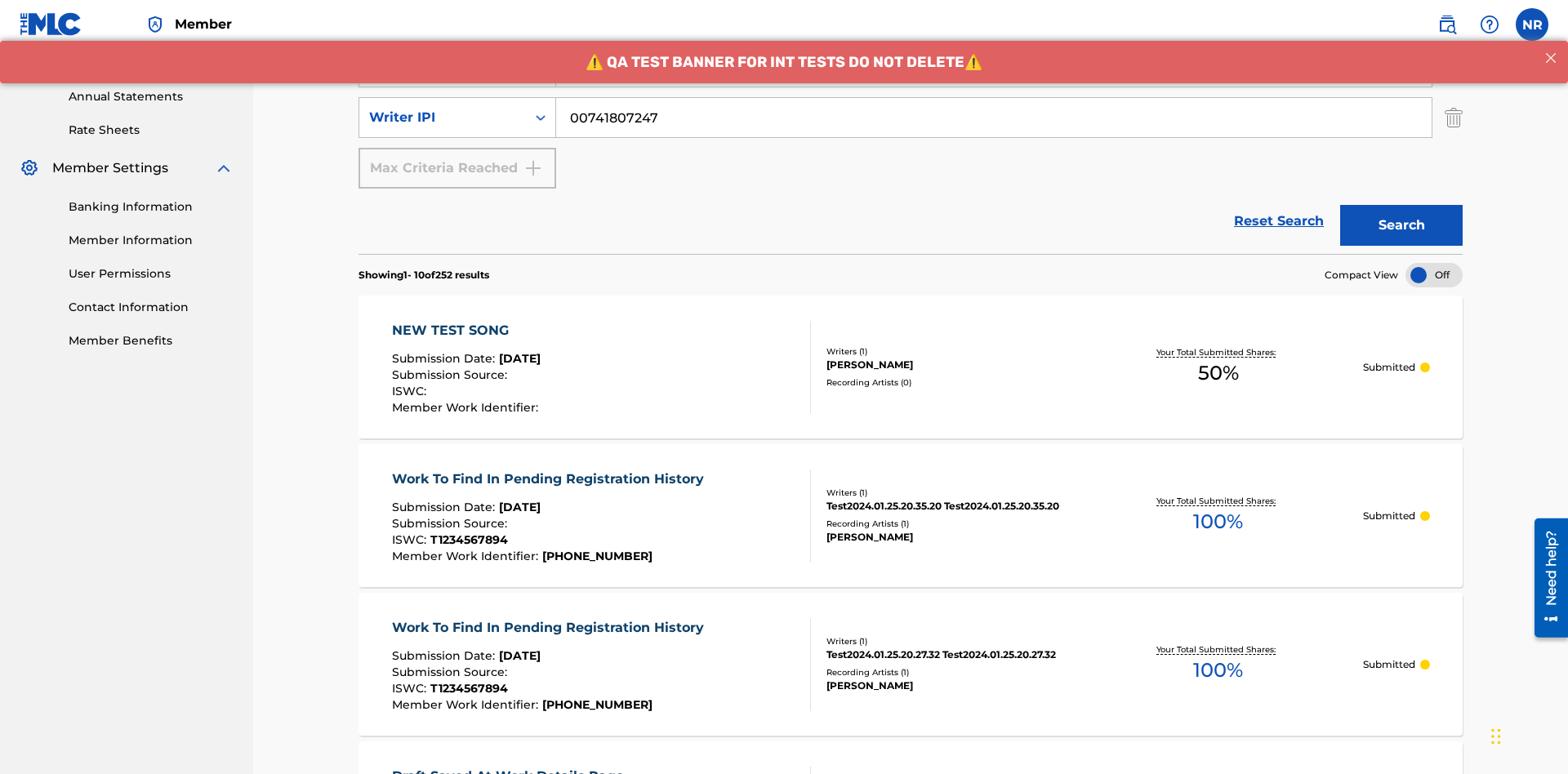
type input "00741807247"
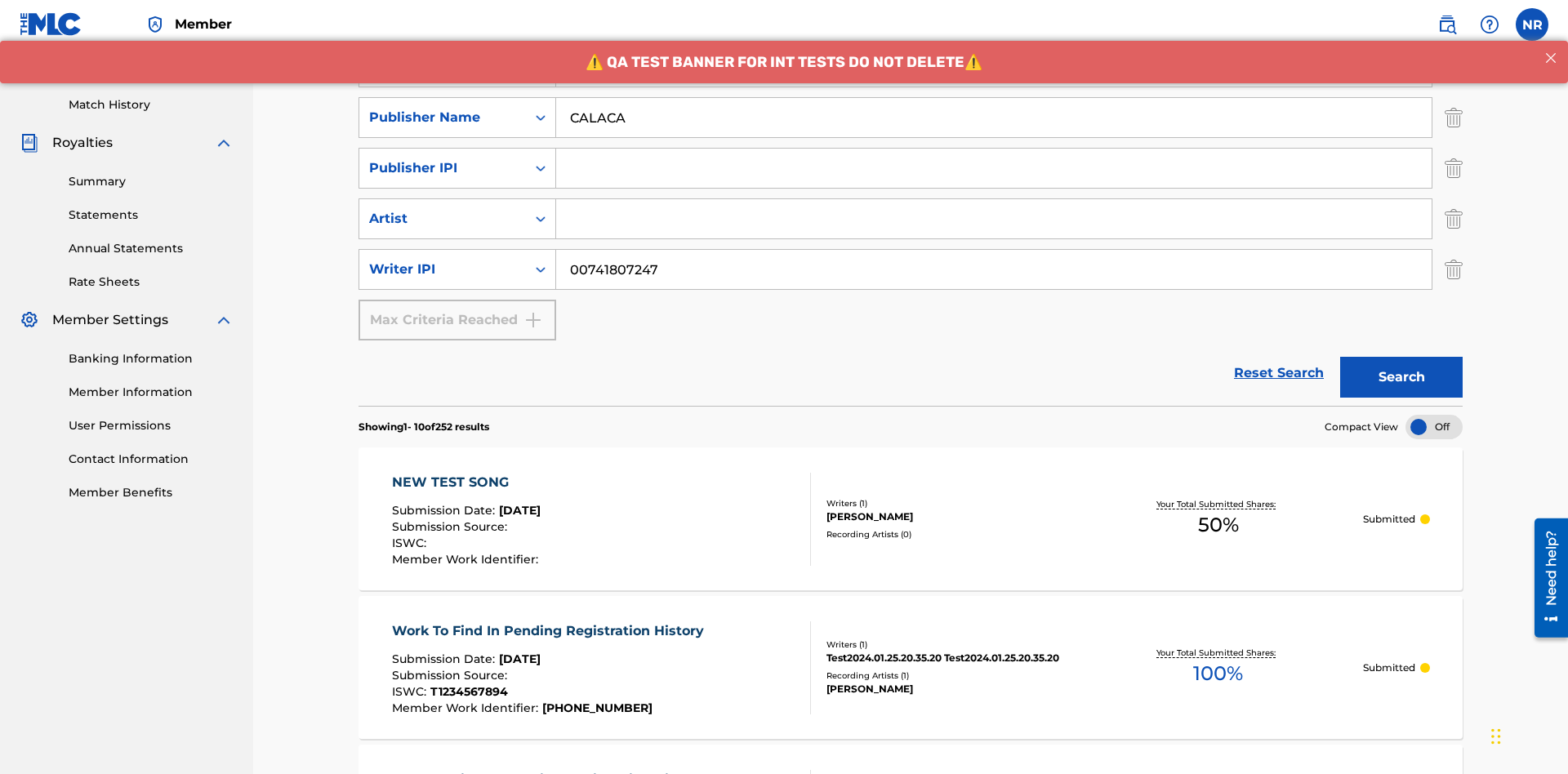
type input "CALACA"
click at [994, 149] on input "Search Form" at bounding box center [994, 169] width 875 height 40
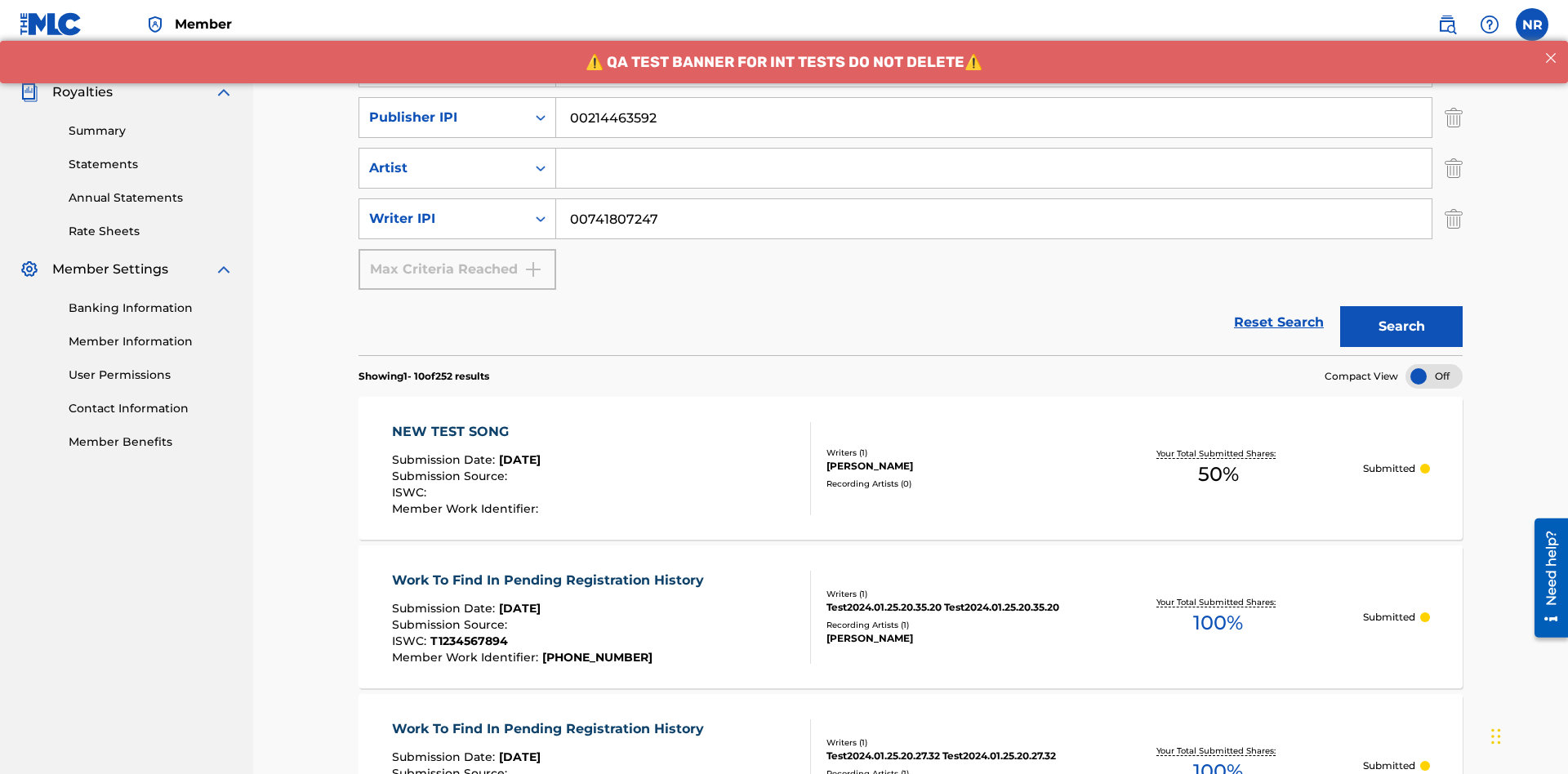
type input "00214463592"
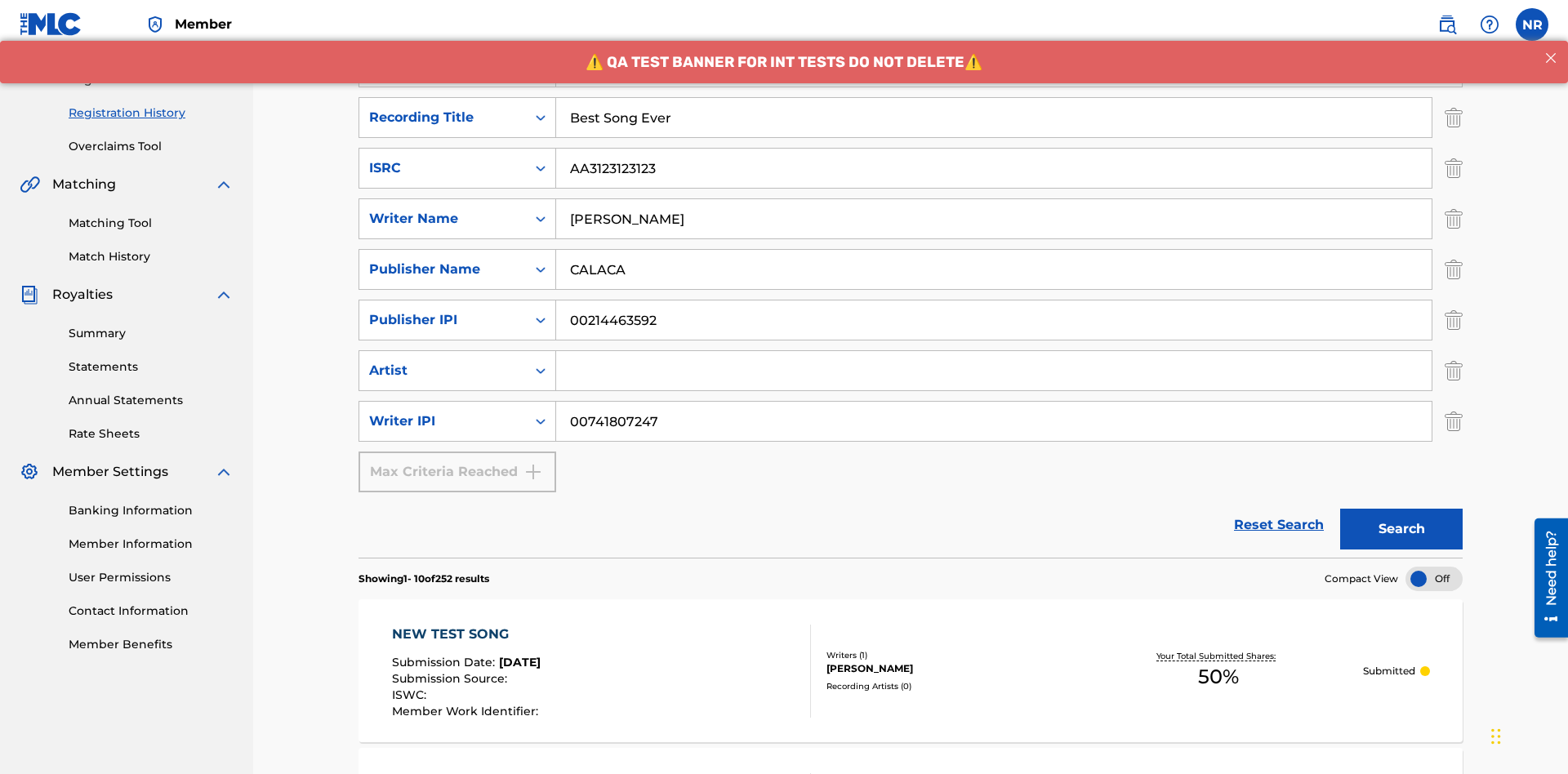
type input "Best Song Ever"
click at [994, 351] on input "Search Form" at bounding box center [994, 371] width 875 height 40
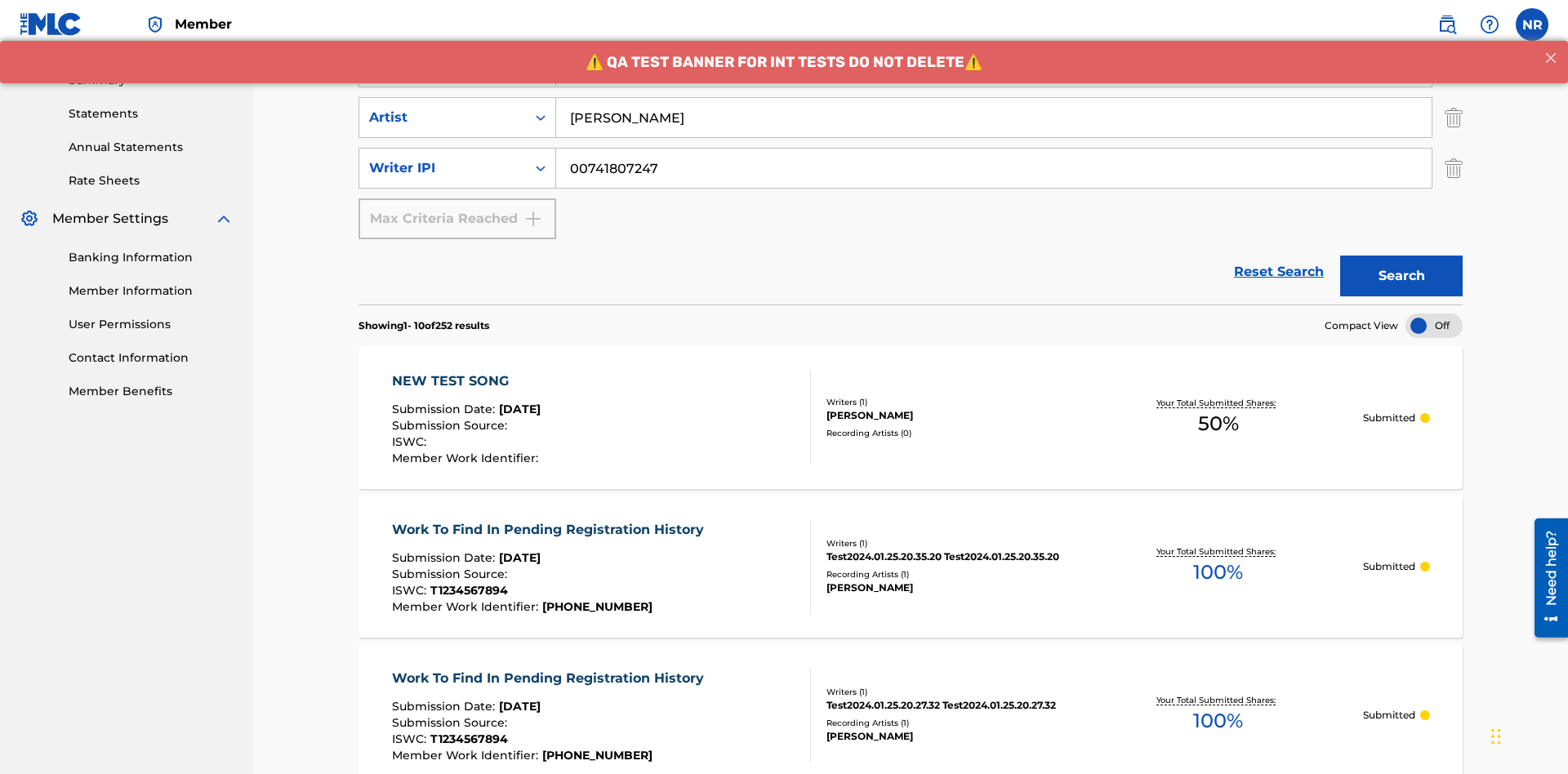
type input "[PERSON_NAME]"
click at [1401, 256] on button "Search" at bounding box center [1401, 276] width 122 height 41
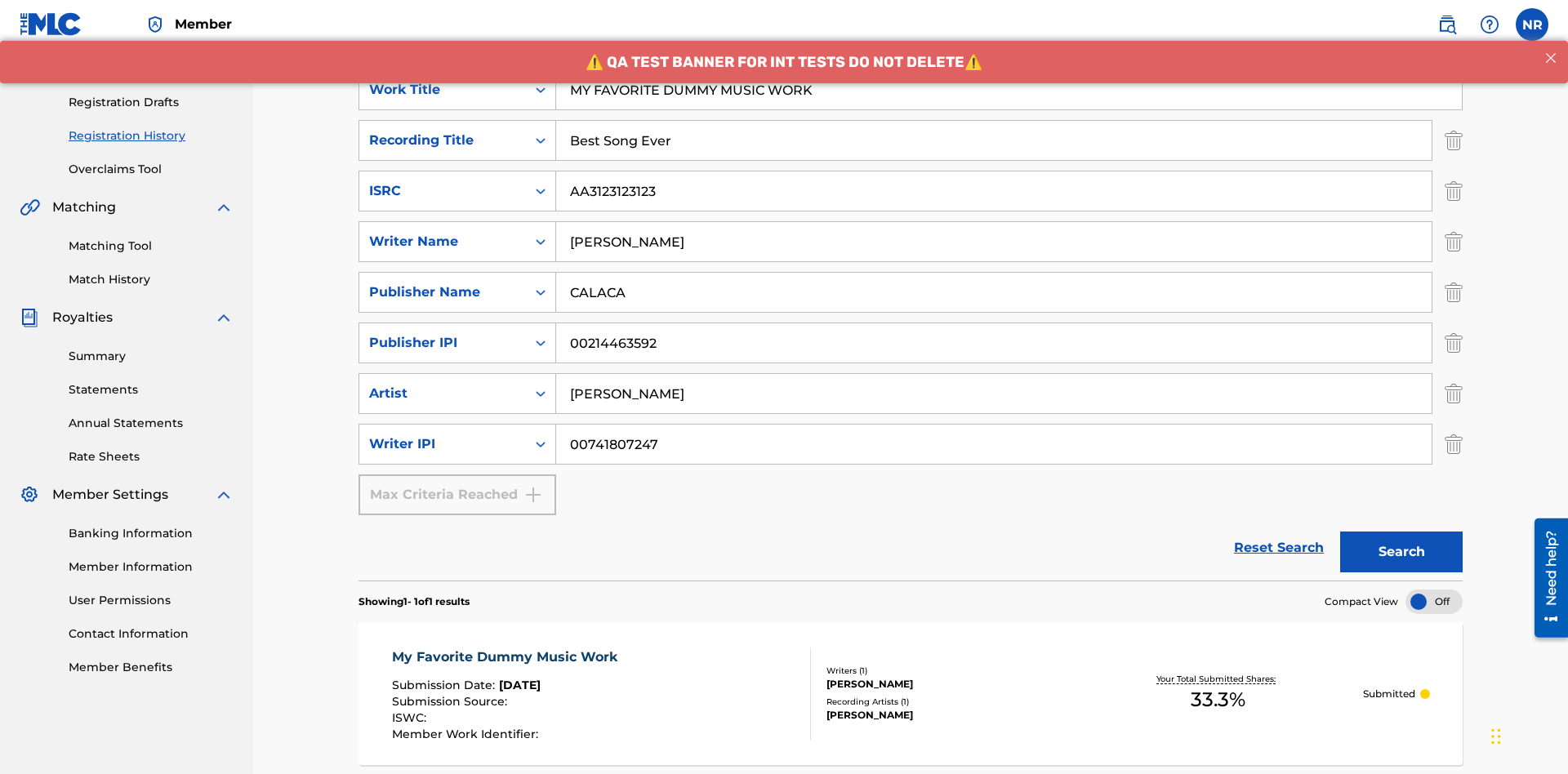
click at [506, 648] on div "My Favorite Dummy Music Work" at bounding box center [508, 658] width 233 height 20
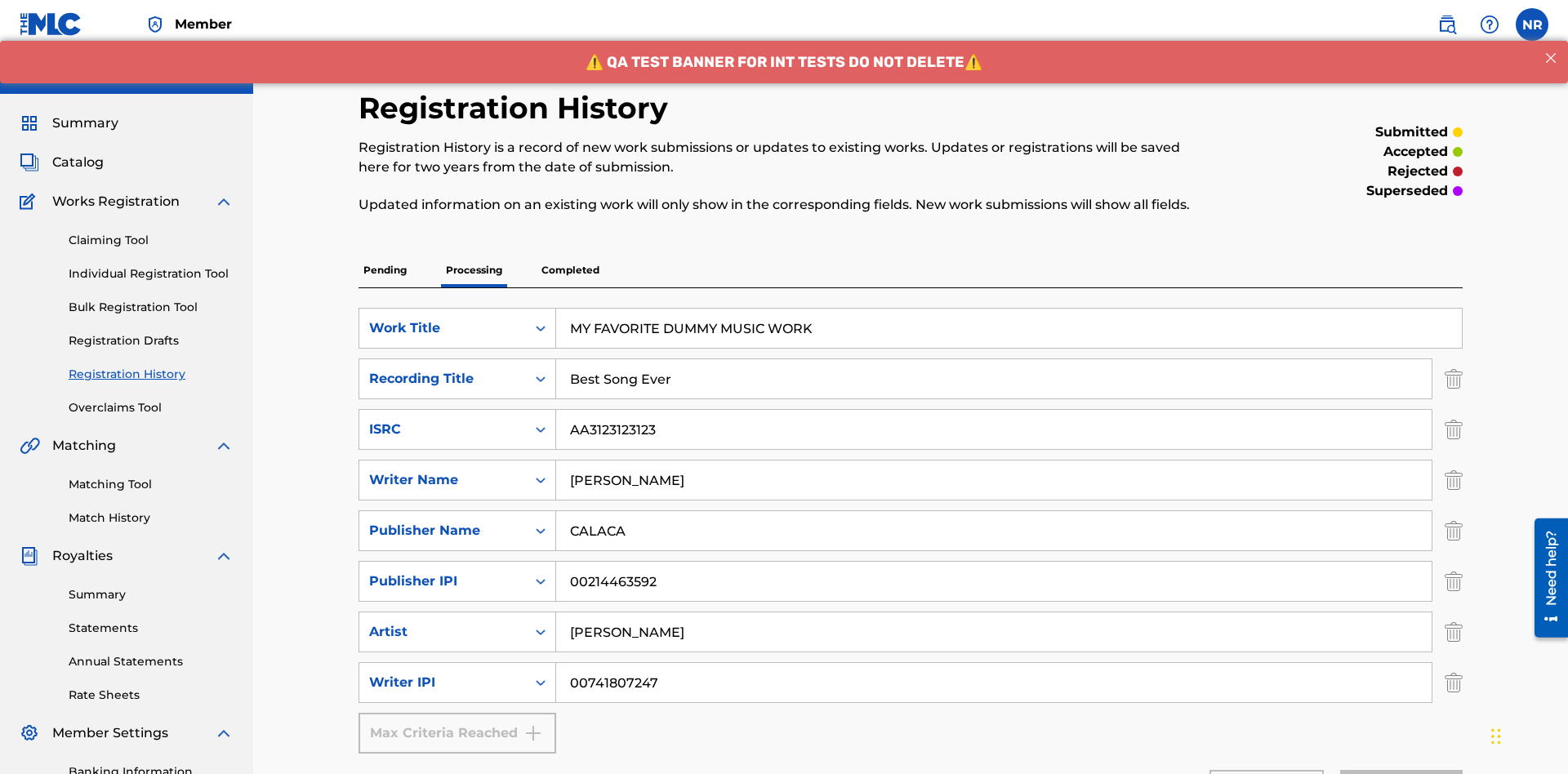
scroll to position [37, 0]
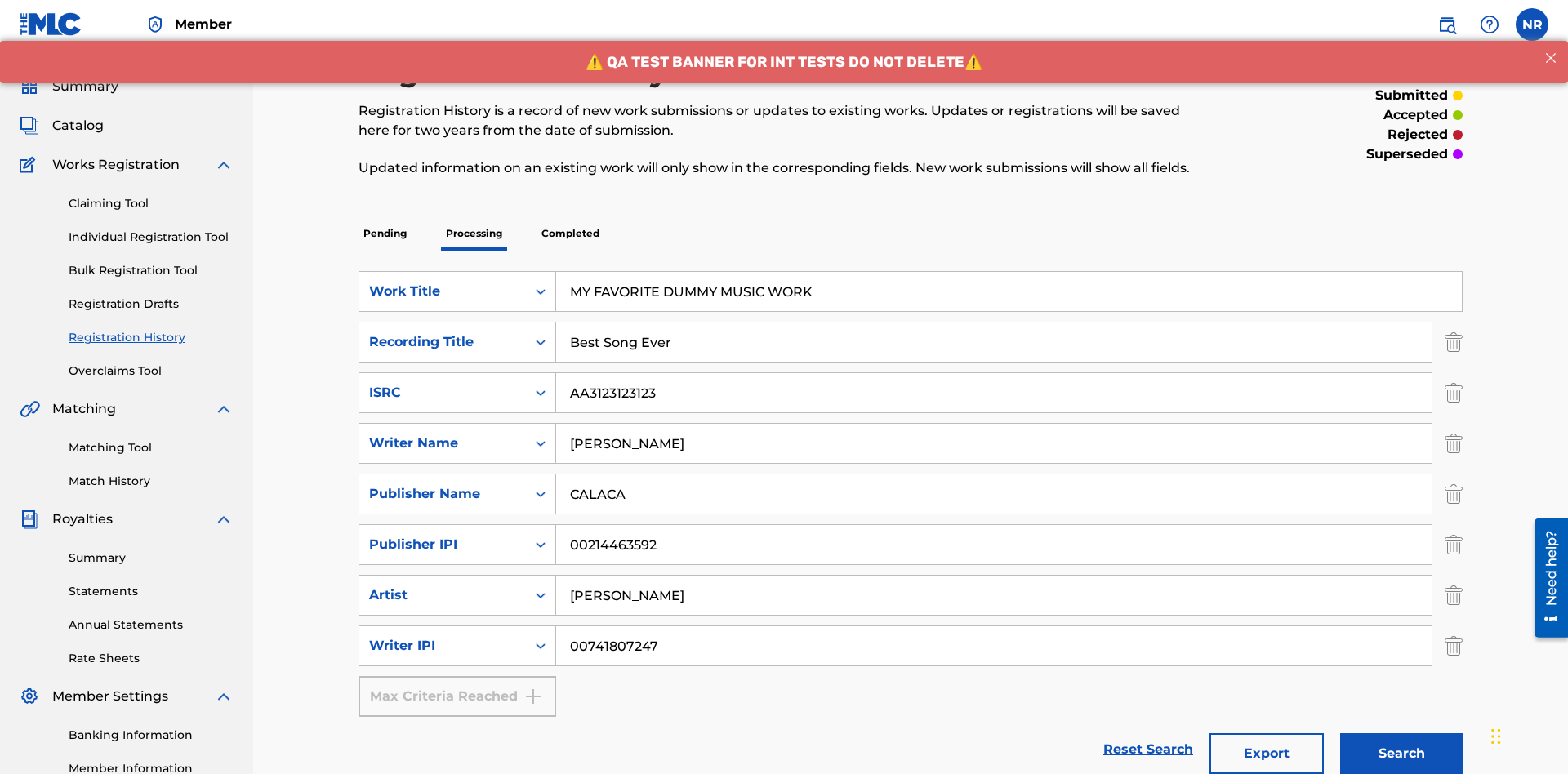
click at [1401, 754] on button "Search" at bounding box center [1401, 753] width 122 height 41
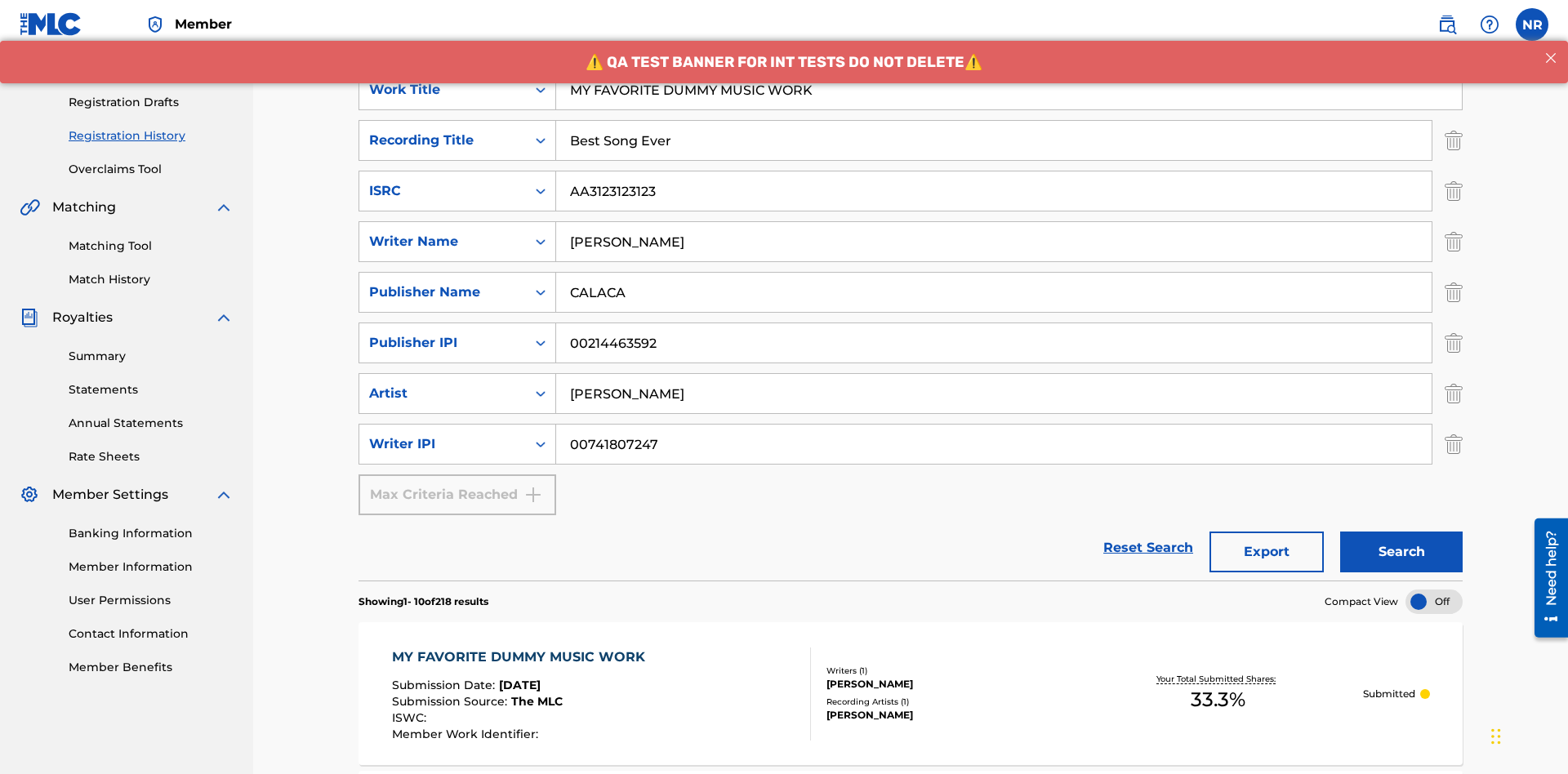
click at [1267, 532] on button "Export" at bounding box center [1266, 552] width 114 height 41
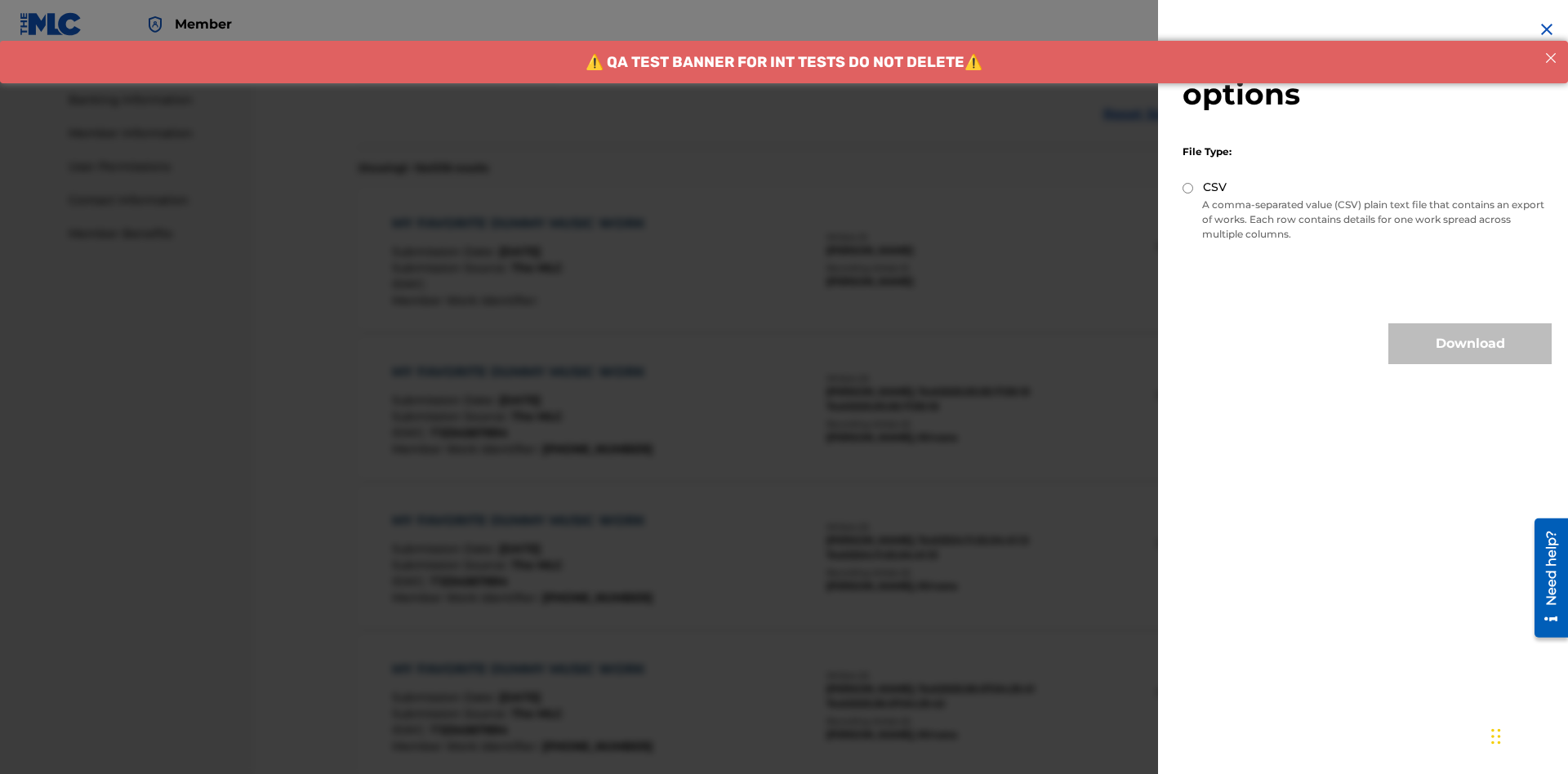
click at [1189, 188] on input "CSV" at bounding box center [1188, 188] width 11 height 11
radio input "true"
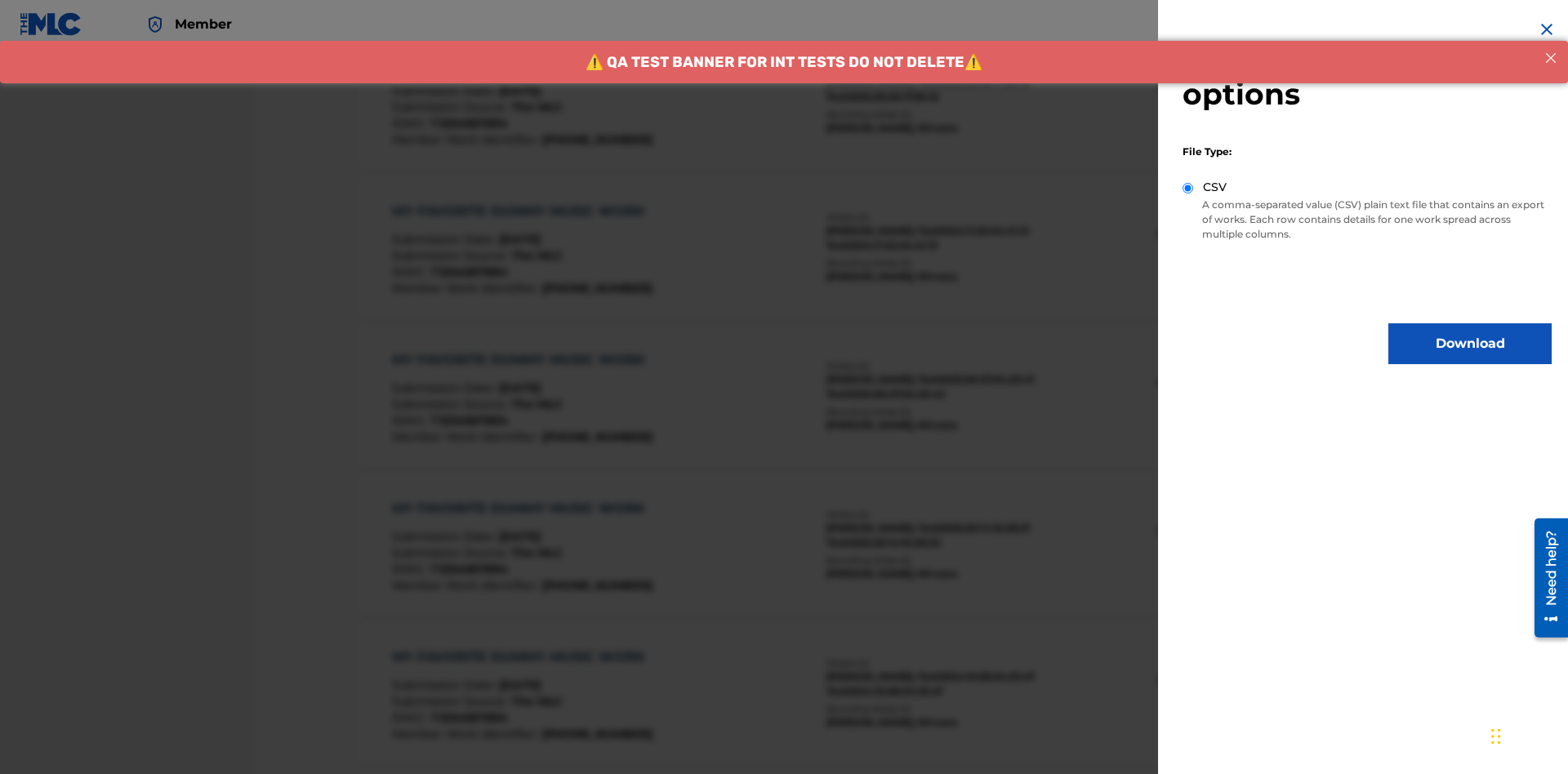
click at [1471, 344] on button "Download" at bounding box center [1470, 343] width 164 height 41
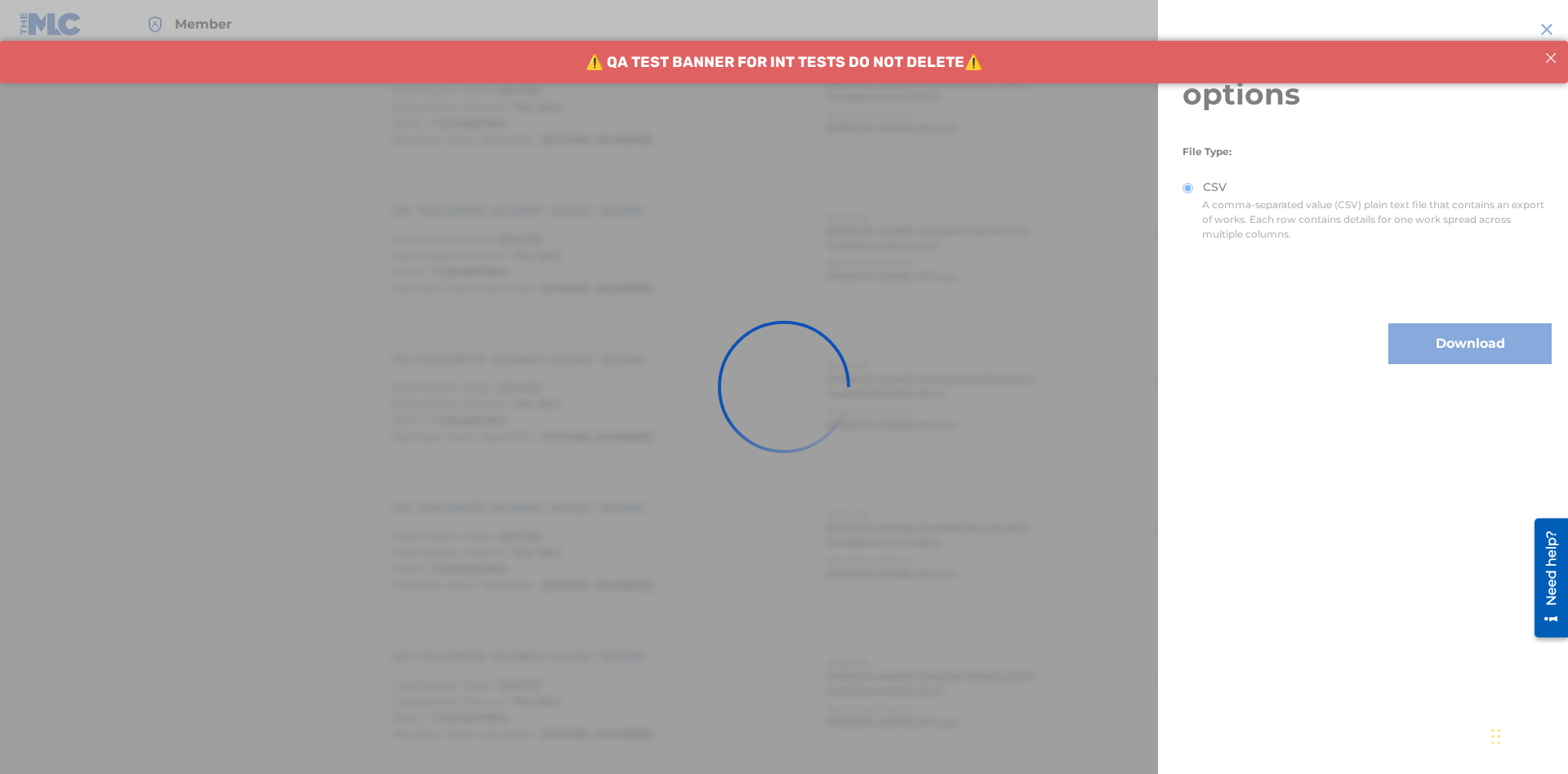
scroll to position [1150, 0]
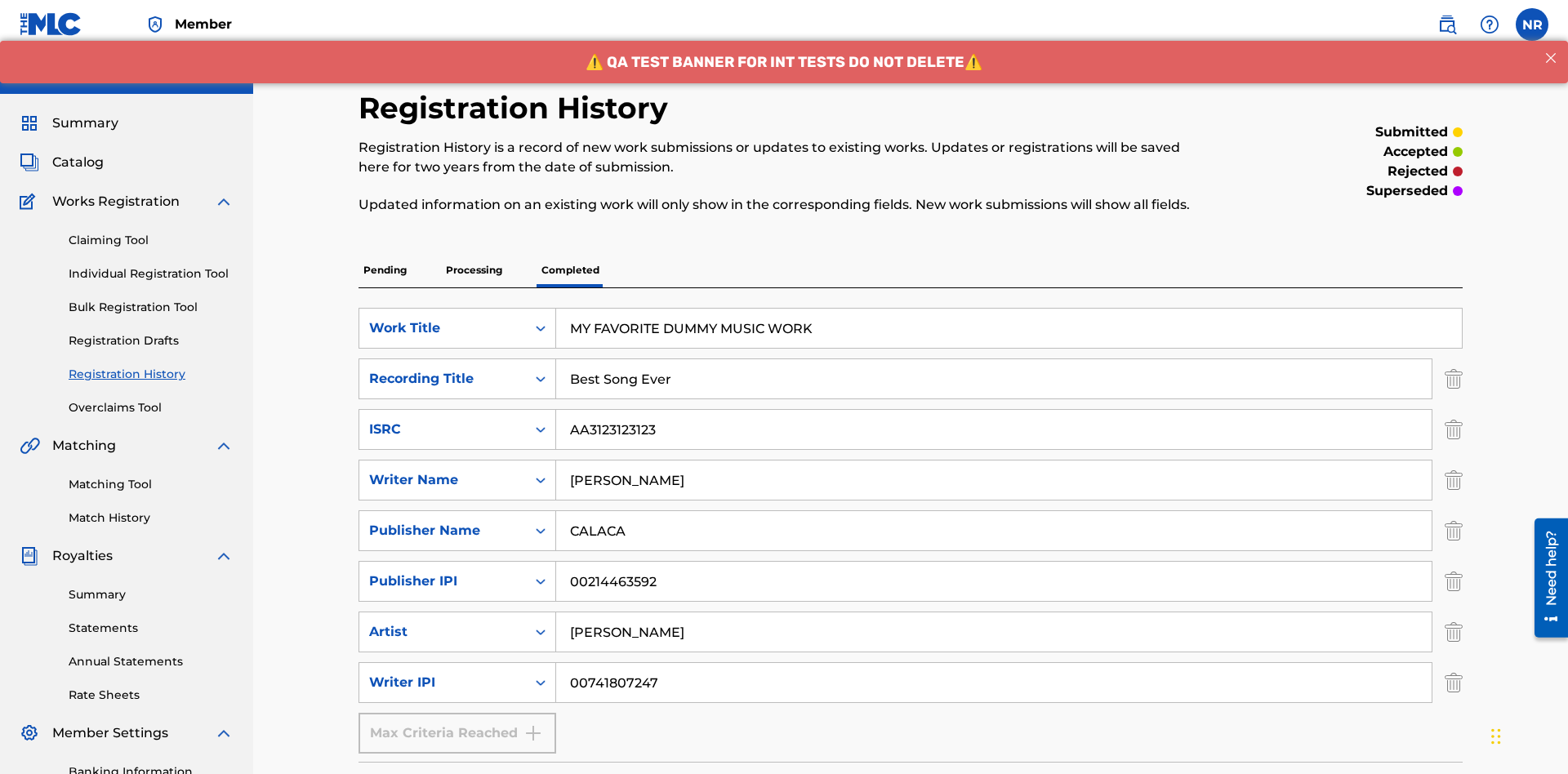
scroll to position [104, 0]
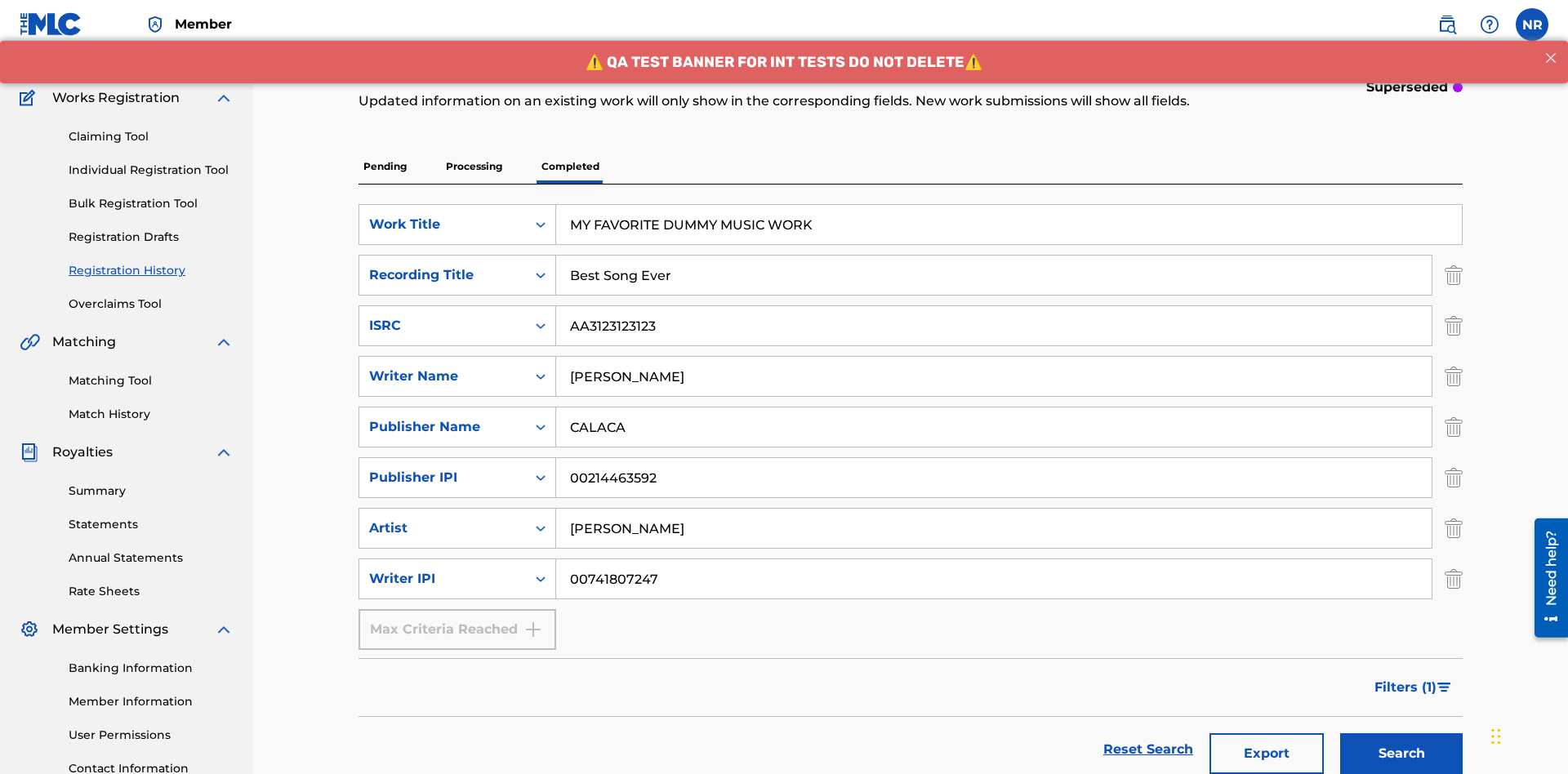
click at [1401, 754] on button "Search" at bounding box center [1401, 753] width 122 height 41
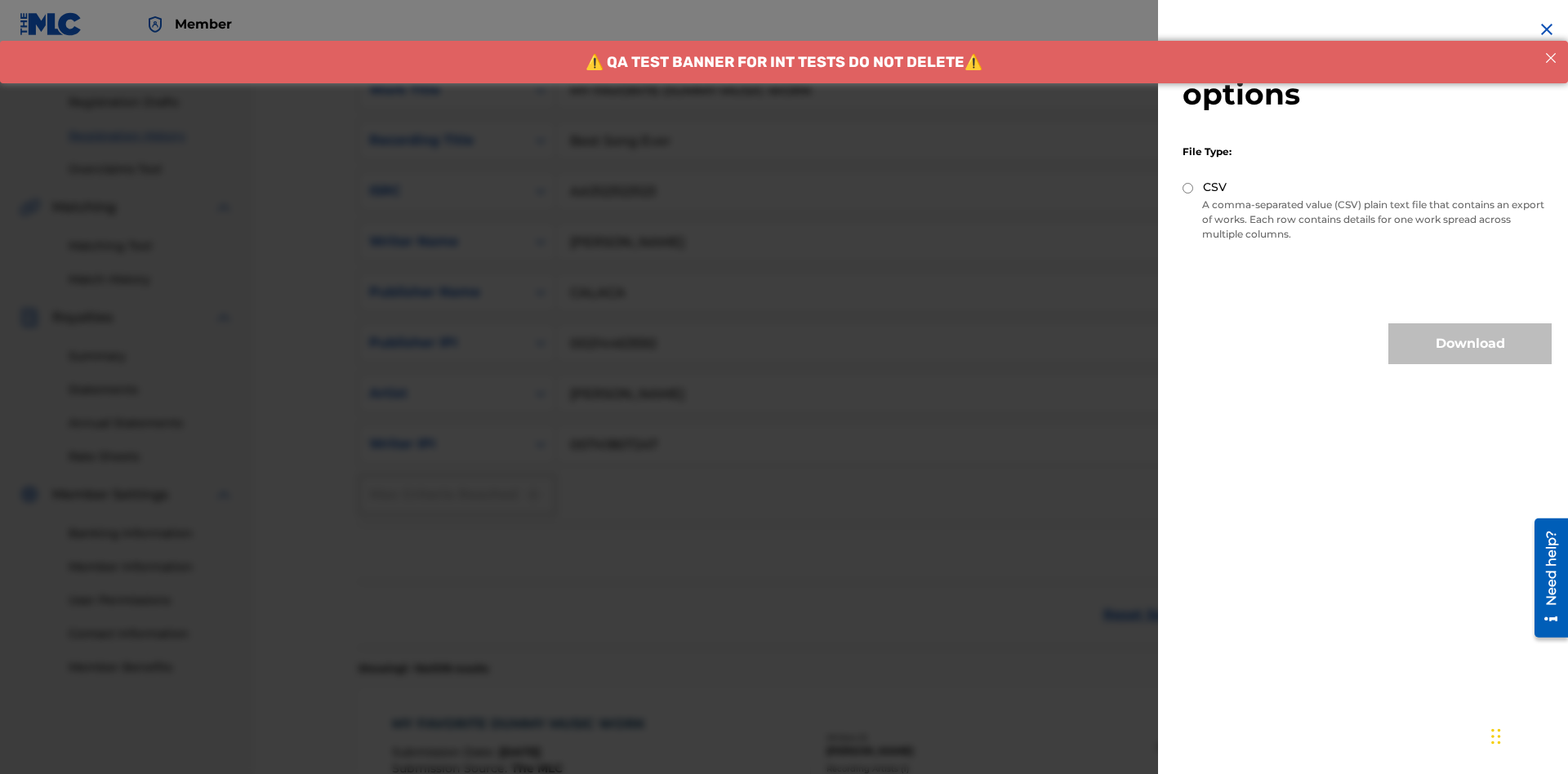
scroll to position [739, 0]
